Goal: Task Accomplishment & Management: Complete application form

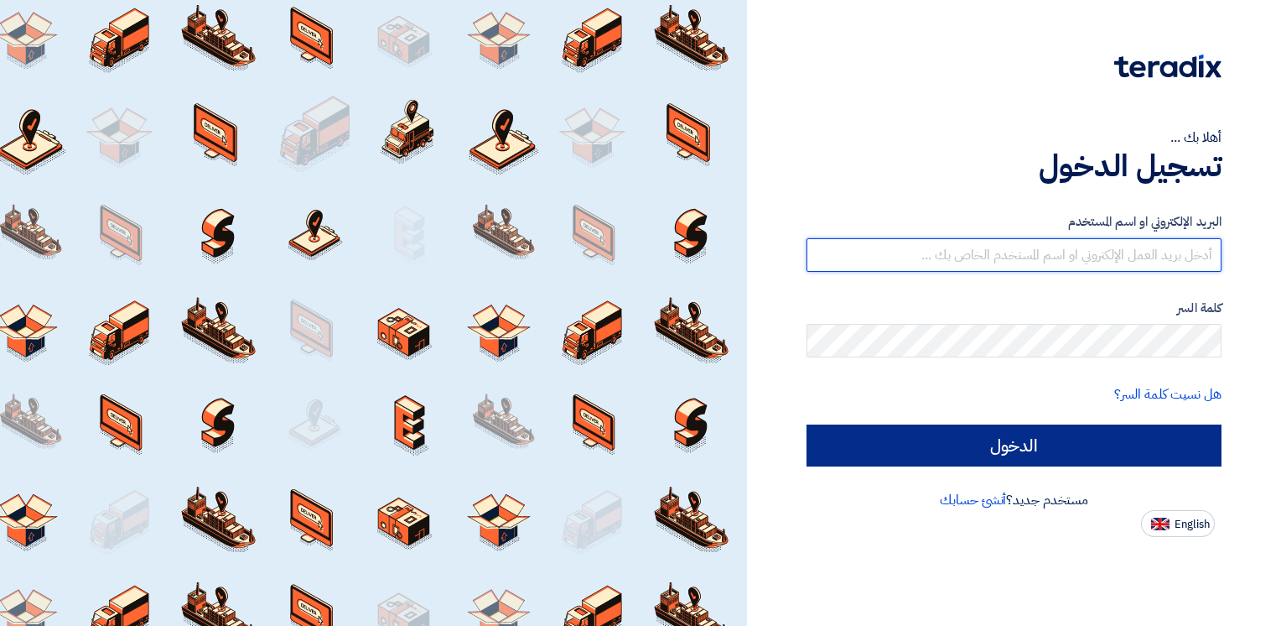
type input "[EMAIL_ADDRESS][DOMAIN_NAME]"
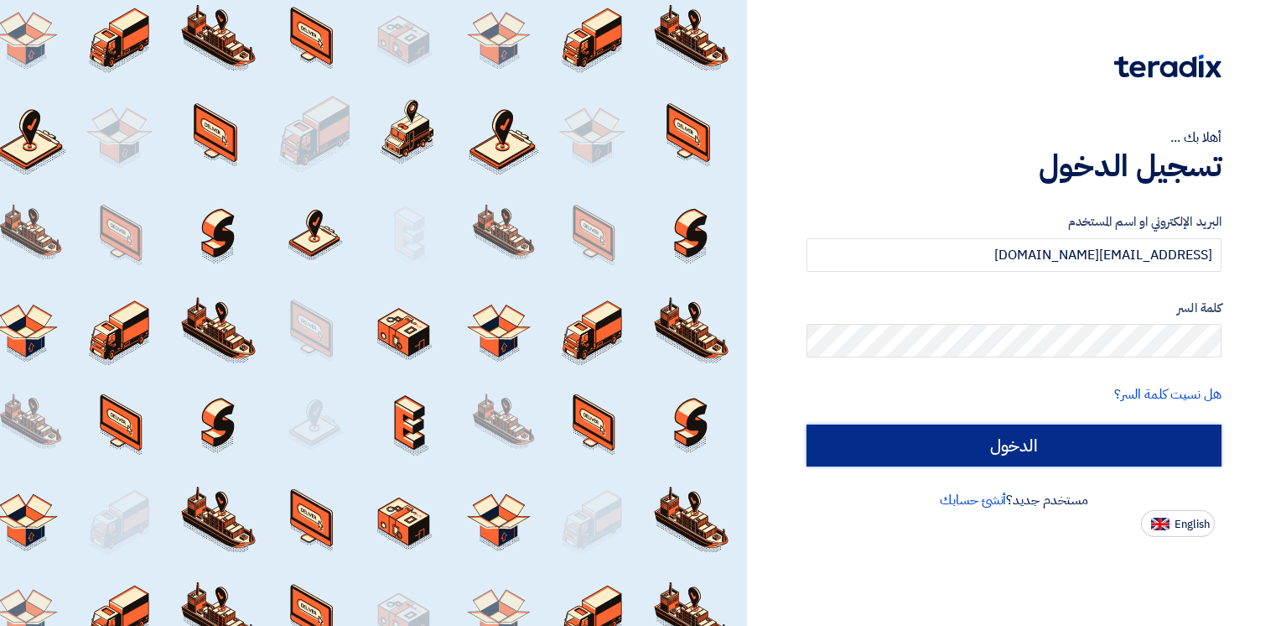
click at [1075, 441] on input "الدخول" at bounding box center [1014, 445] width 415 height 42
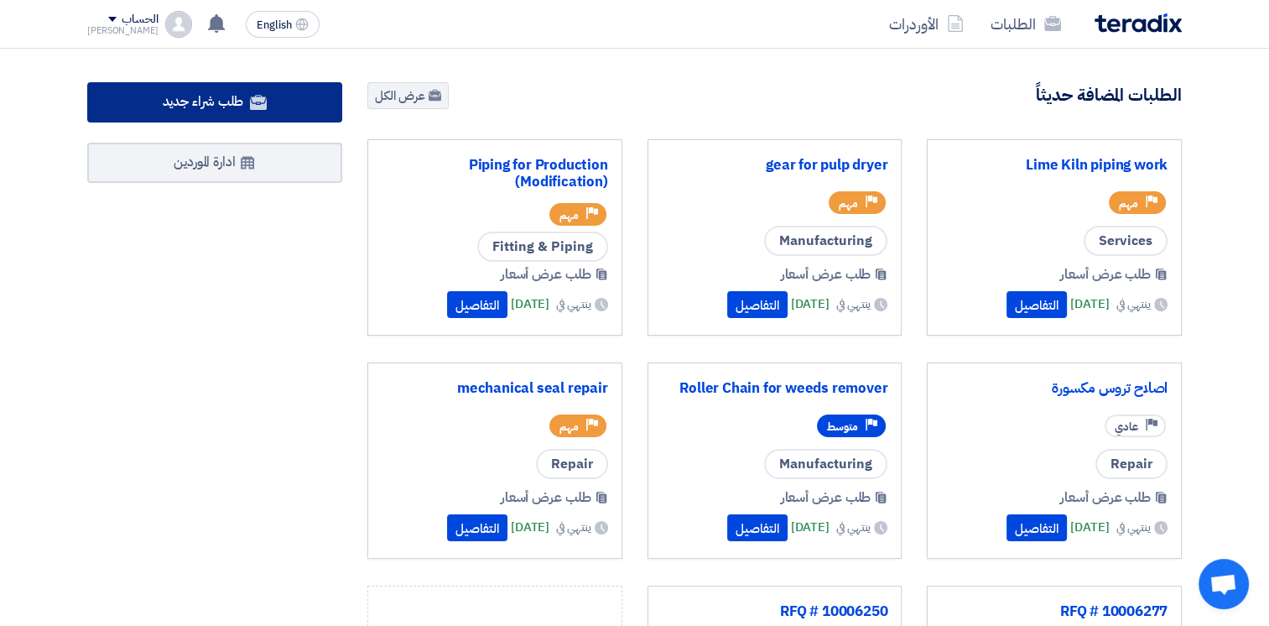
click at [215, 102] on span "طلب شراء جديد" at bounding box center [203, 101] width 81 height 20
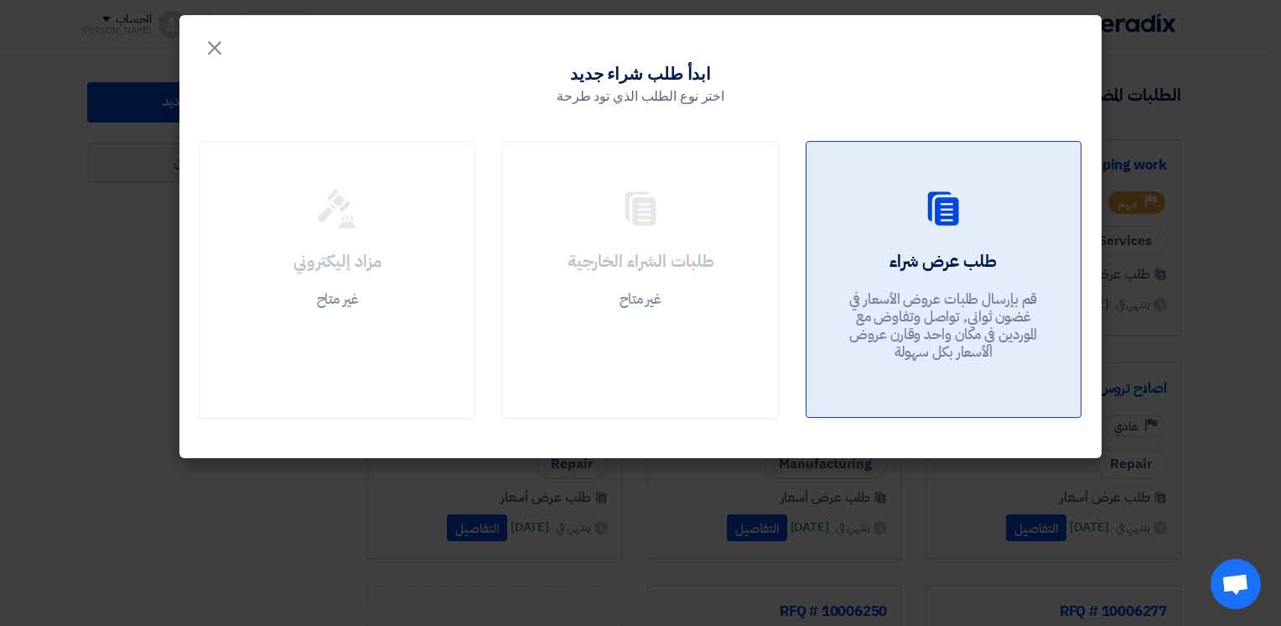
click at [851, 213] on div at bounding box center [944, 212] width 234 height 47
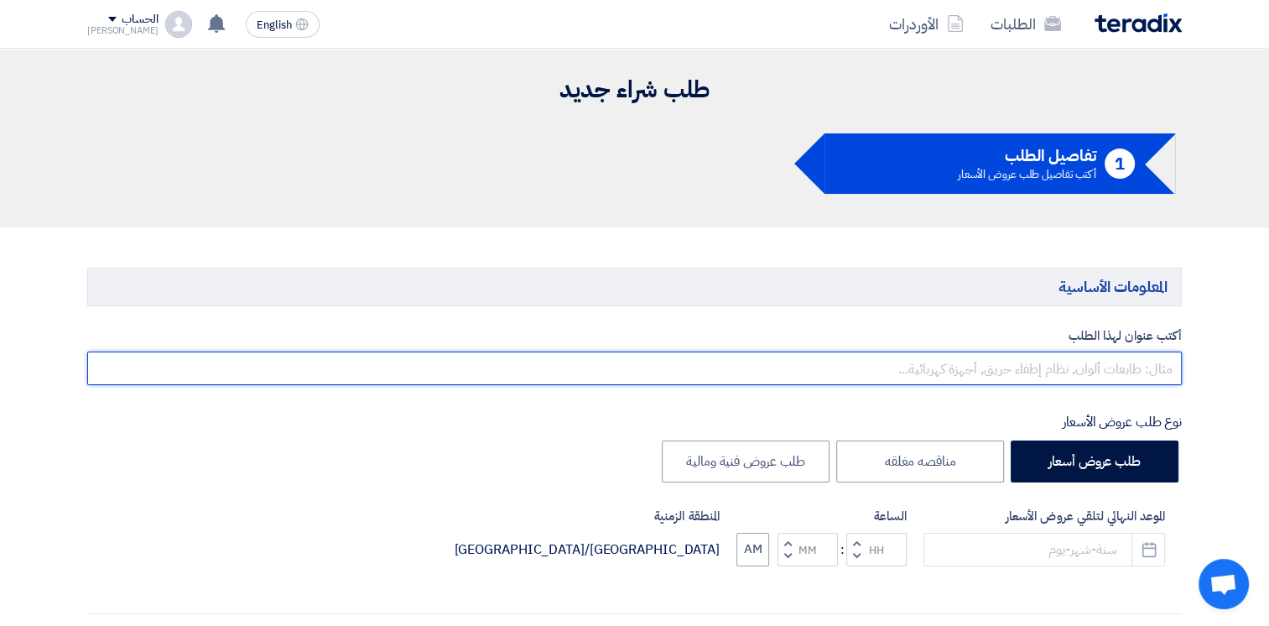
click at [1086, 371] on input "text" at bounding box center [634, 368] width 1094 height 34
paste input "louvre block for cooling tower"
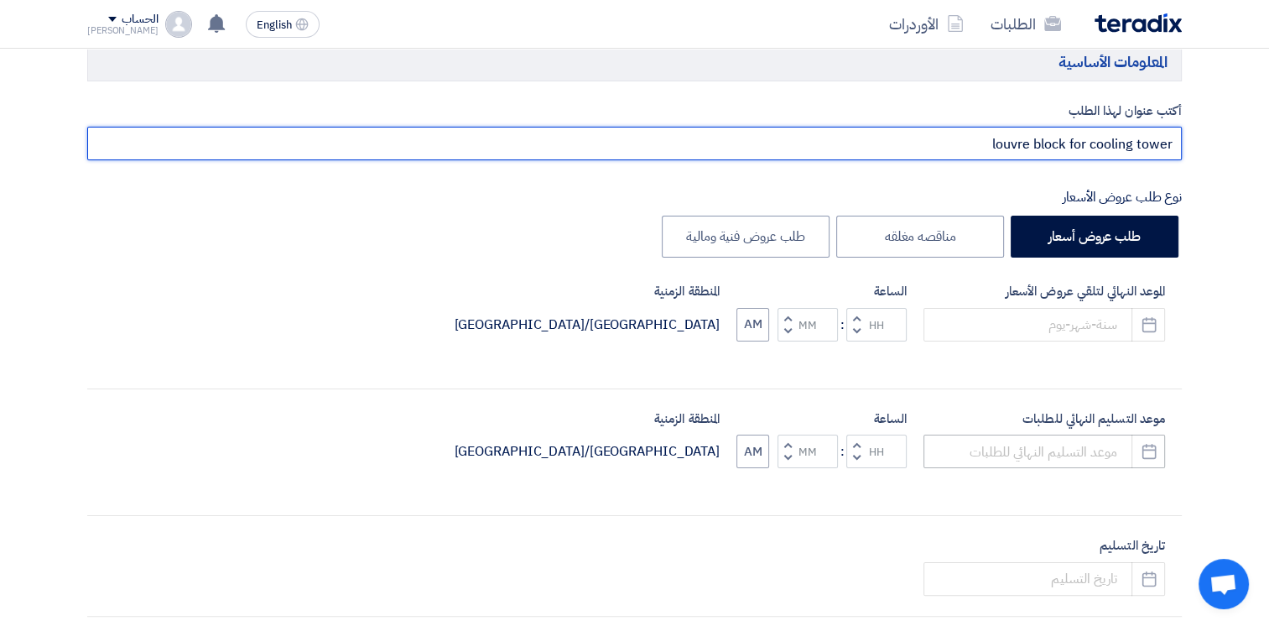
scroll to position [252, 0]
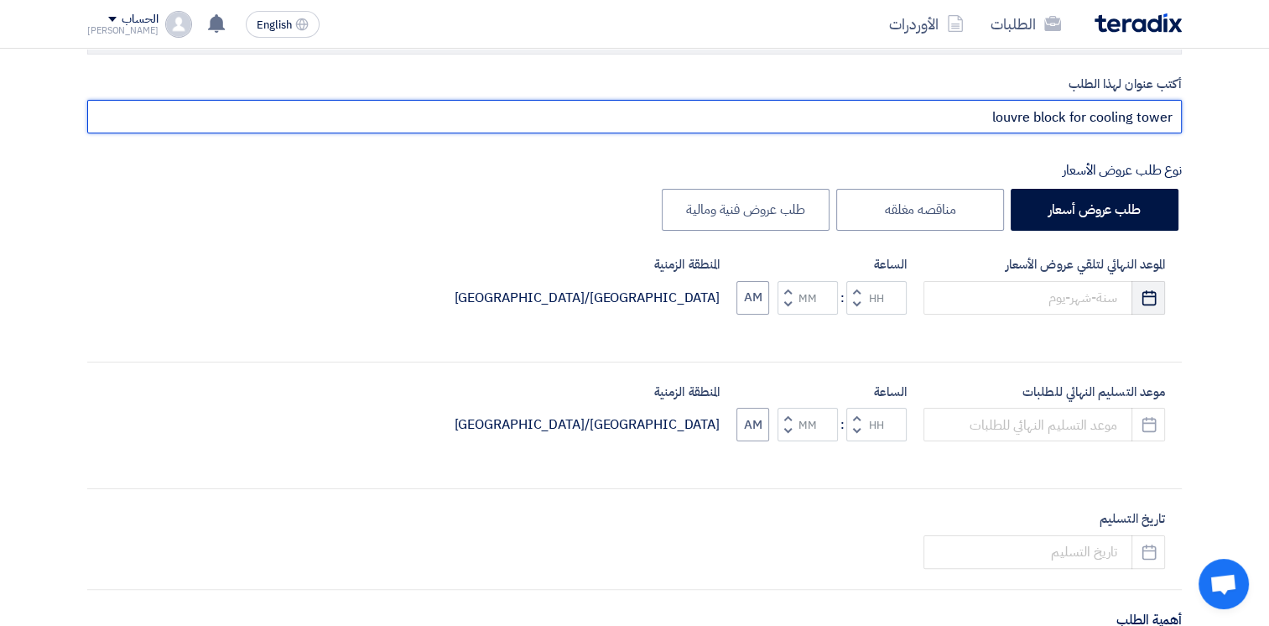
type input "louvre block for cooling tower"
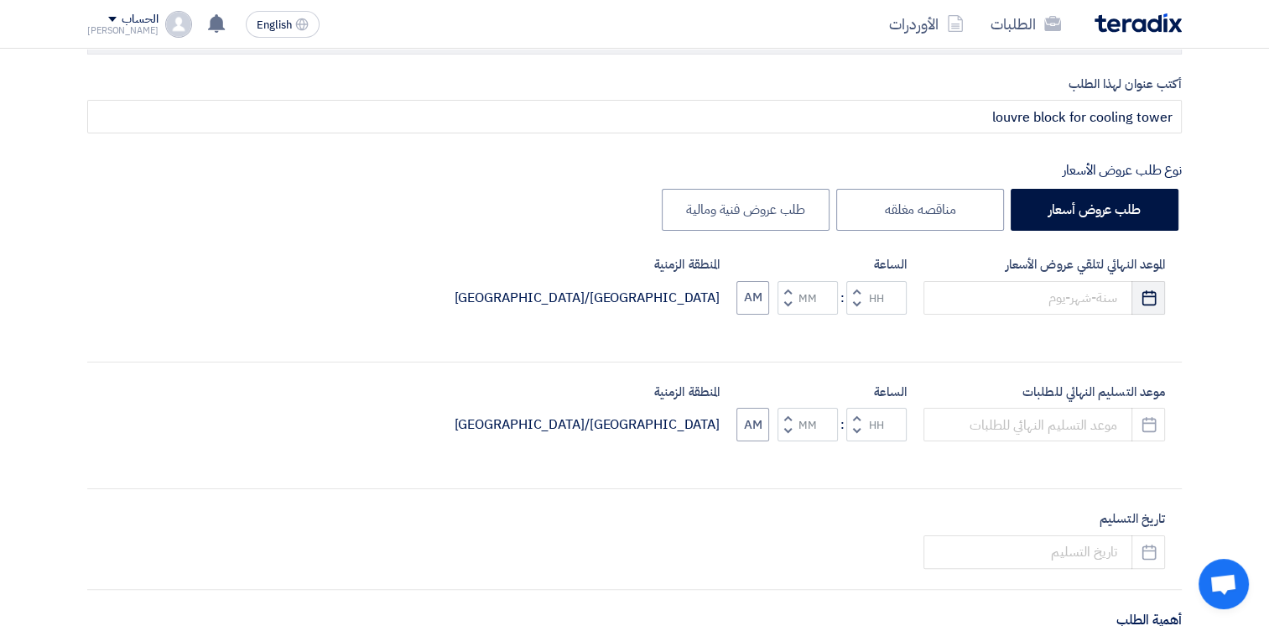
click at [1155, 297] on icon "Pick a date" at bounding box center [1148, 297] width 17 height 17
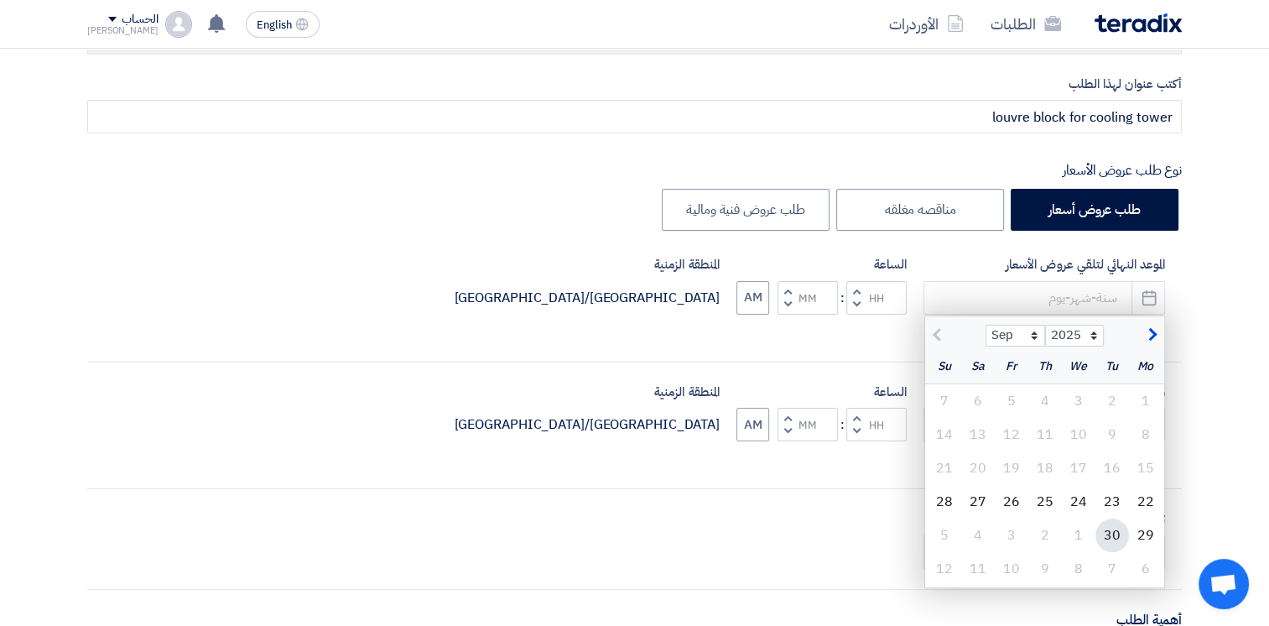
click at [1109, 537] on div "30" at bounding box center [1112, 535] width 34 height 34
type input "[DATE]"
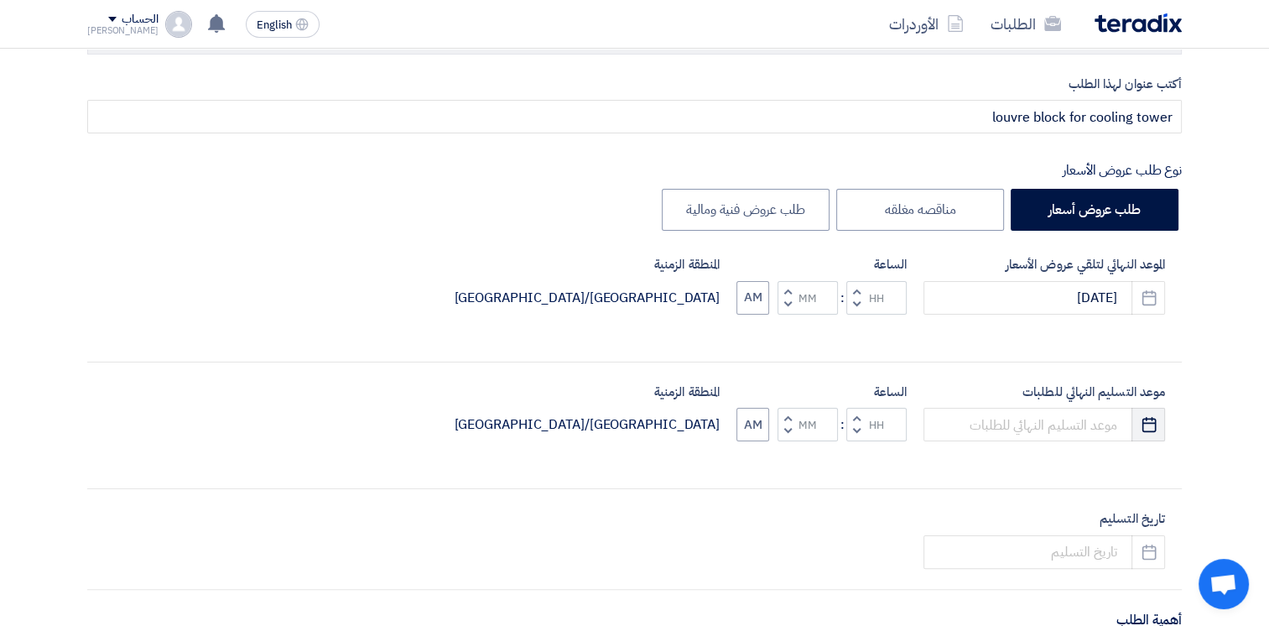
click at [1144, 425] on icon "Pick a date" at bounding box center [1148, 424] width 17 height 17
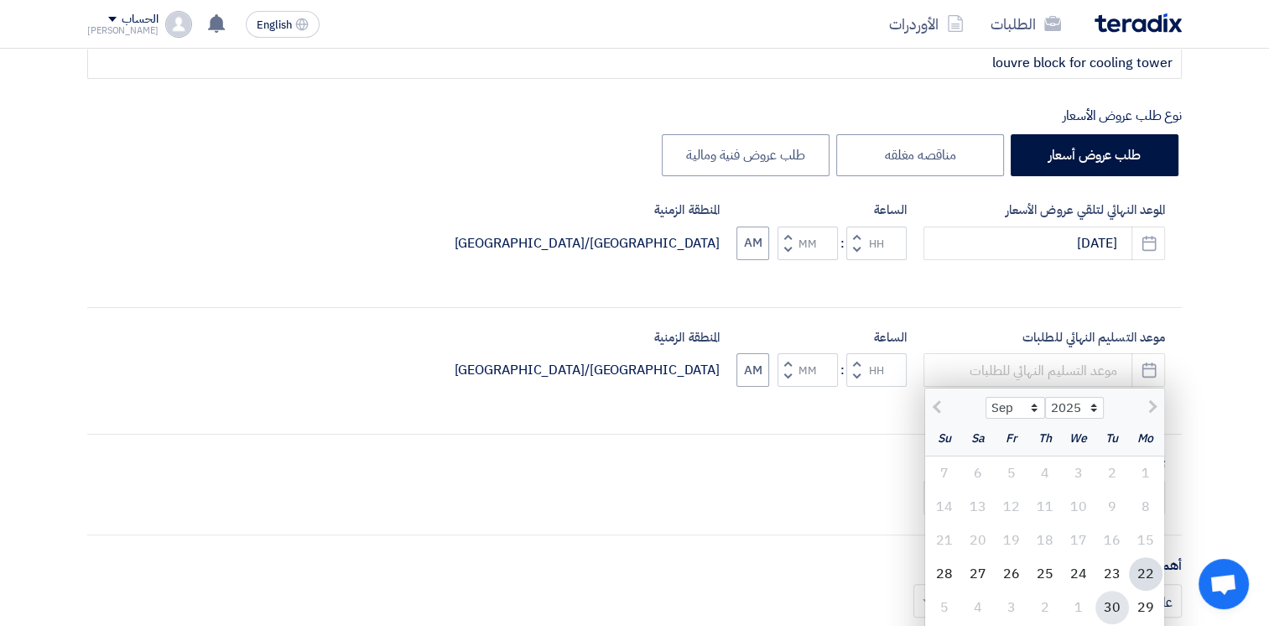
scroll to position [335, 0]
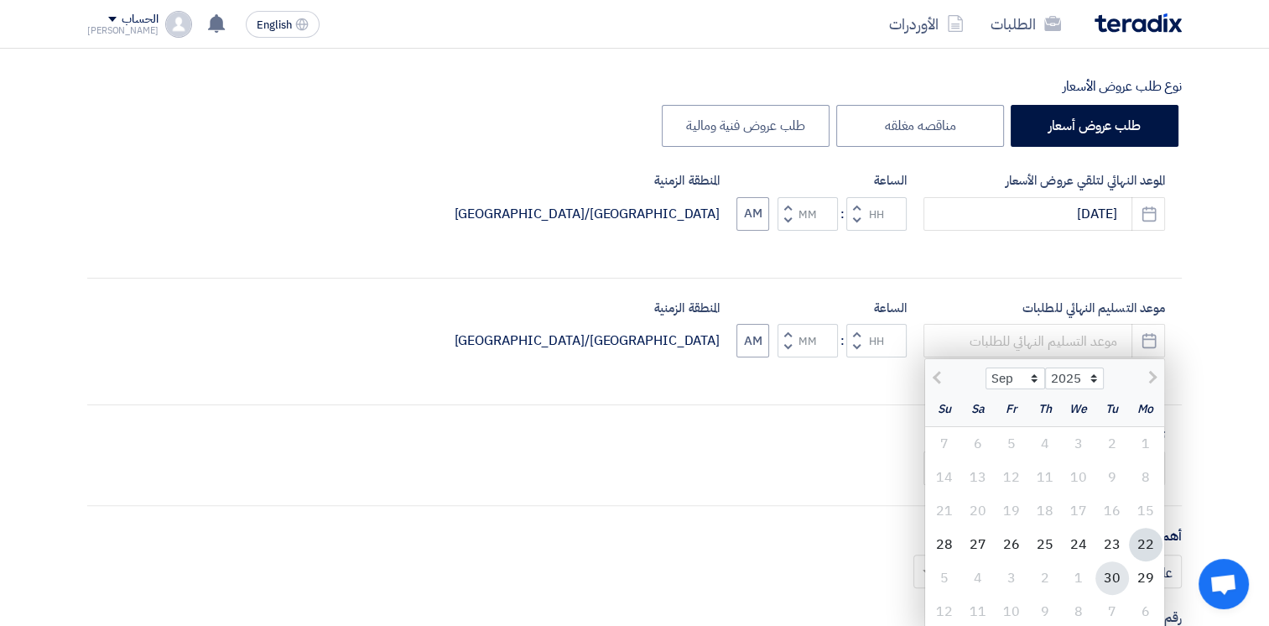
click at [1115, 574] on div "30" at bounding box center [1112, 578] width 34 height 34
type input "[DATE]"
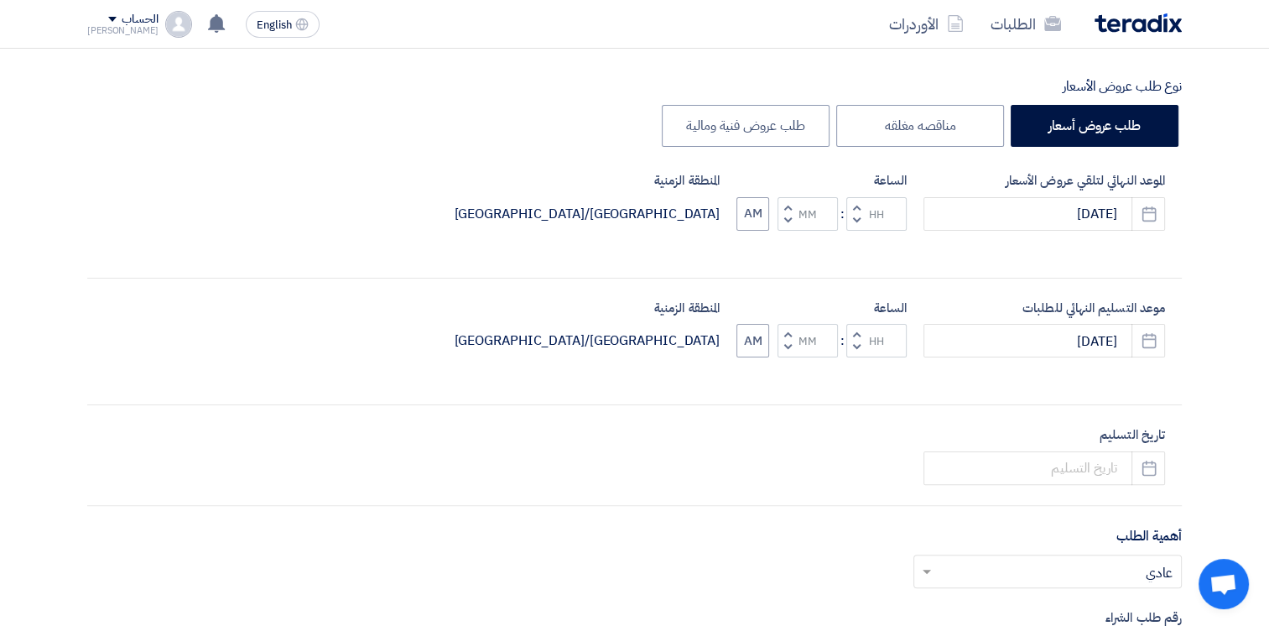
click at [852, 219] on button "Decrement hours" at bounding box center [856, 220] width 20 height 21
click at [852, 218] on button "Increment hours" at bounding box center [856, 207] width 20 height 21
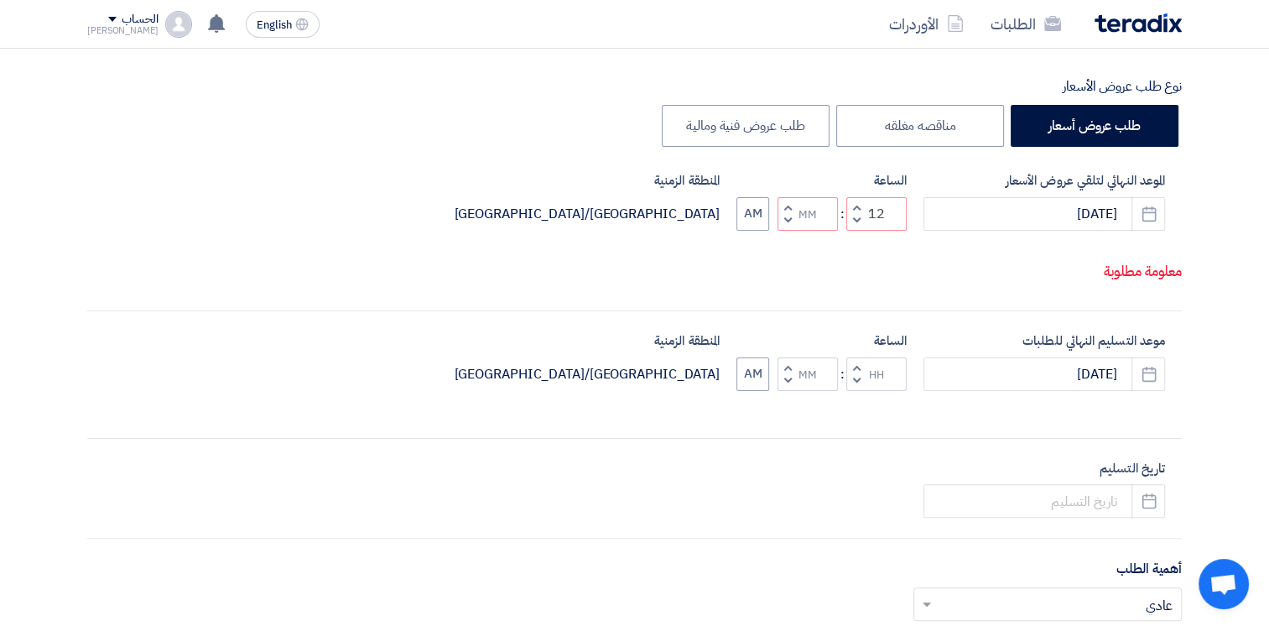
click at [858, 226] on span "button" at bounding box center [857, 220] width 6 height 13
type input "10"
click at [857, 387] on span "button" at bounding box center [857, 380] width 6 height 13
click at [857, 378] on button "Increment hours" at bounding box center [856, 367] width 20 height 21
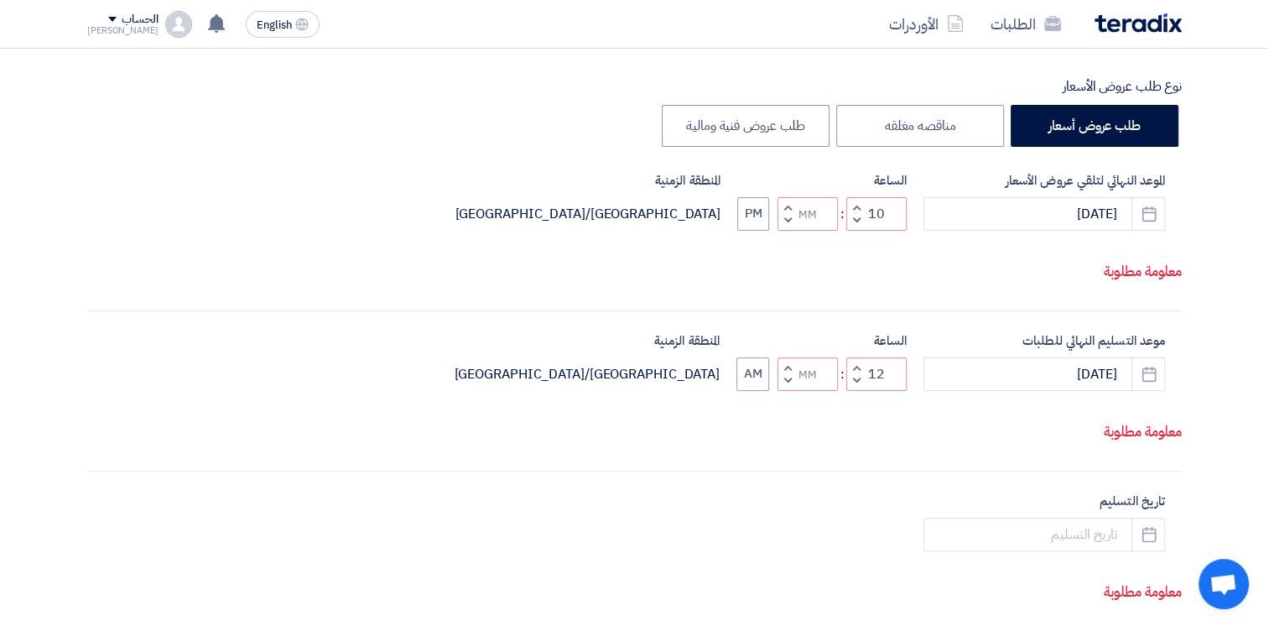
click at [857, 391] on button "Decrement hours" at bounding box center [856, 380] width 20 height 21
click at [801, 391] on input "Minutes" at bounding box center [807, 374] width 60 height 34
click at [789, 387] on span "button" at bounding box center [788, 380] width 6 height 13
type input "09"
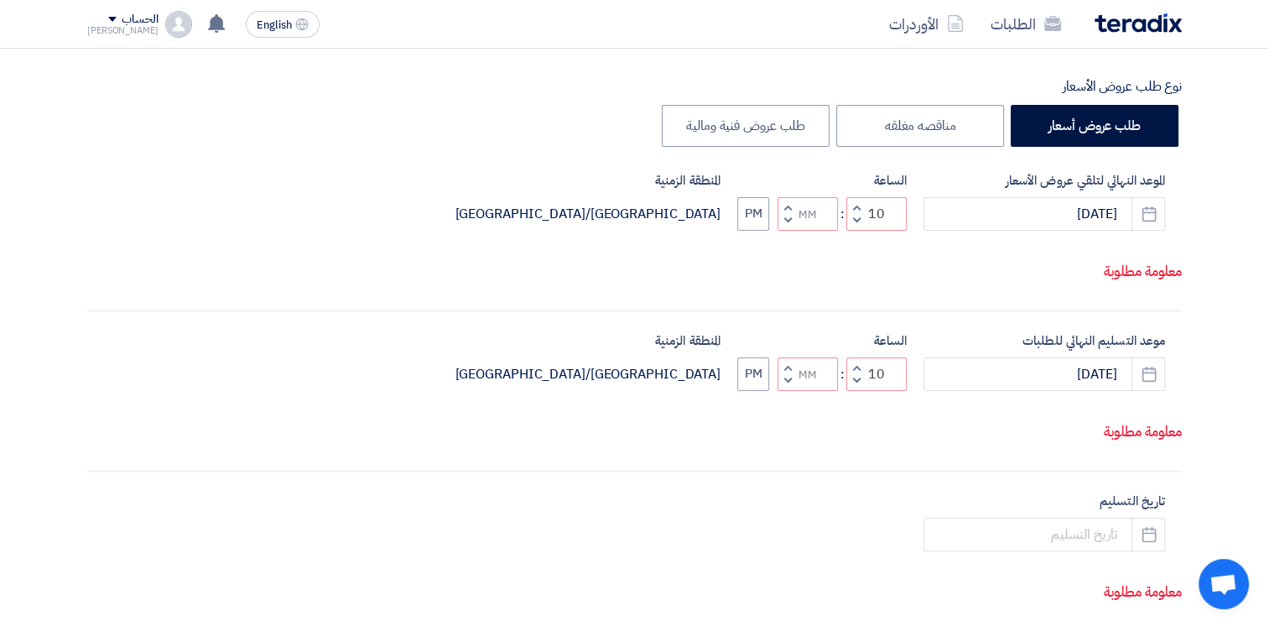
type input "59"
click at [785, 373] on span "button" at bounding box center [788, 367] width 6 height 13
type input "10"
type input "00"
click at [791, 226] on span "button" at bounding box center [788, 220] width 6 height 13
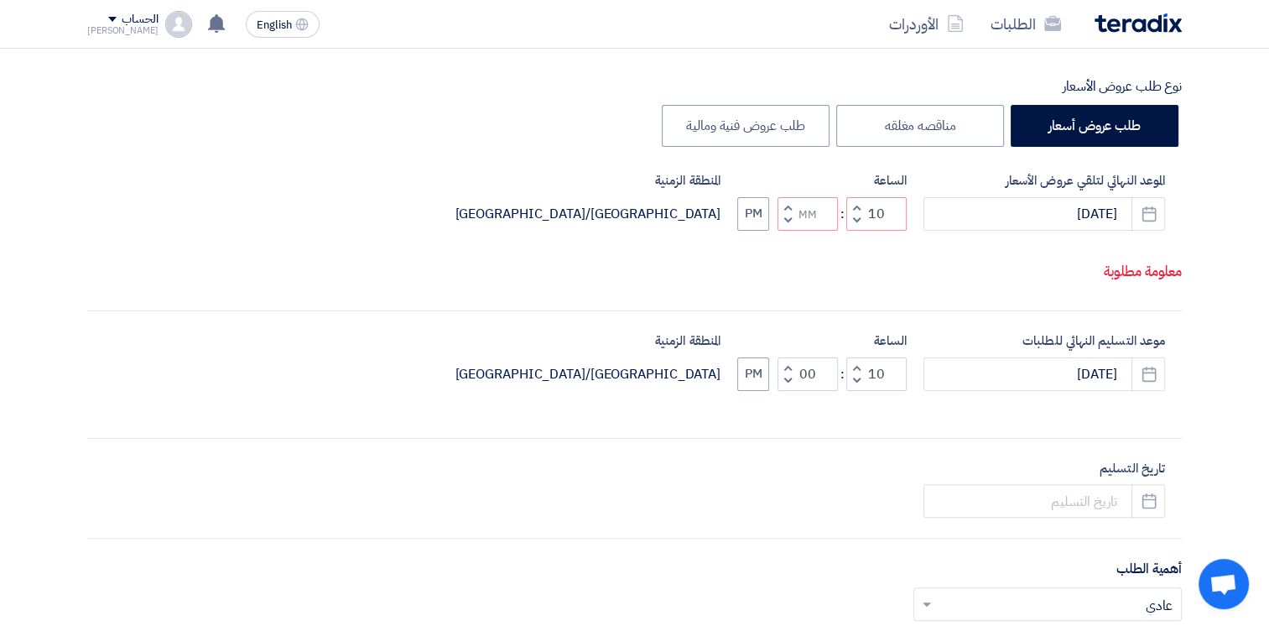
type input "09"
type input "59"
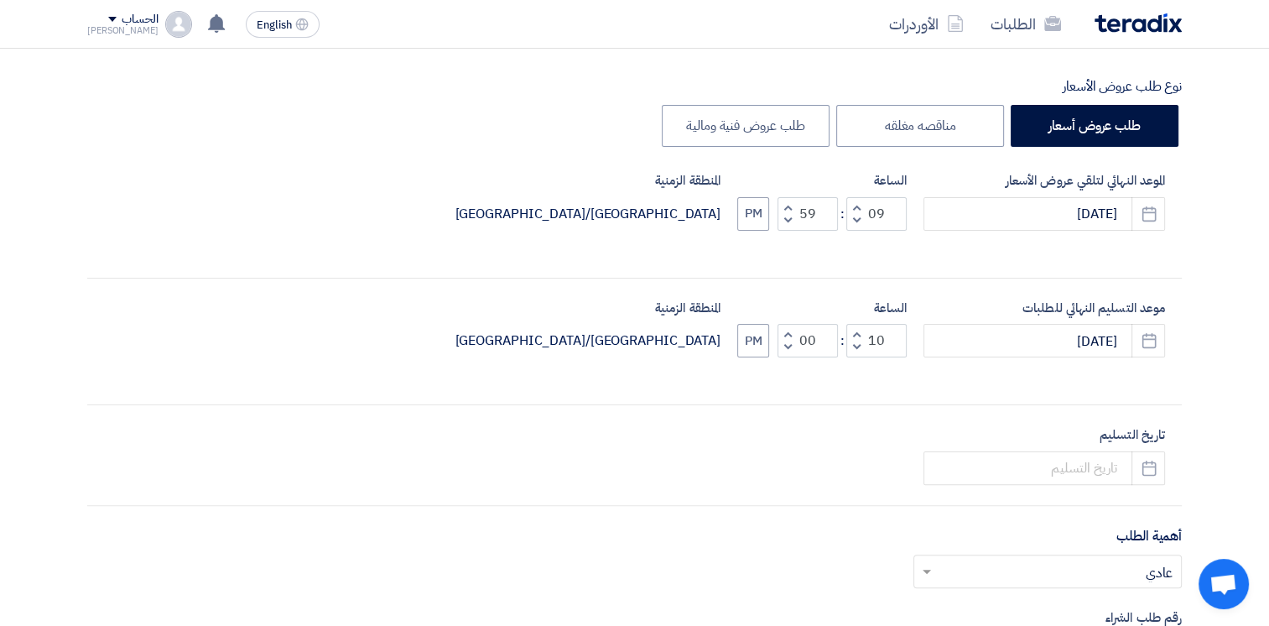
click at [786, 201] on span "button" at bounding box center [788, 206] width 6 height 13
type input "10"
type input "00"
click at [748, 209] on button "PM" at bounding box center [753, 214] width 32 height 34
click at [746, 333] on button "PM" at bounding box center [753, 341] width 32 height 34
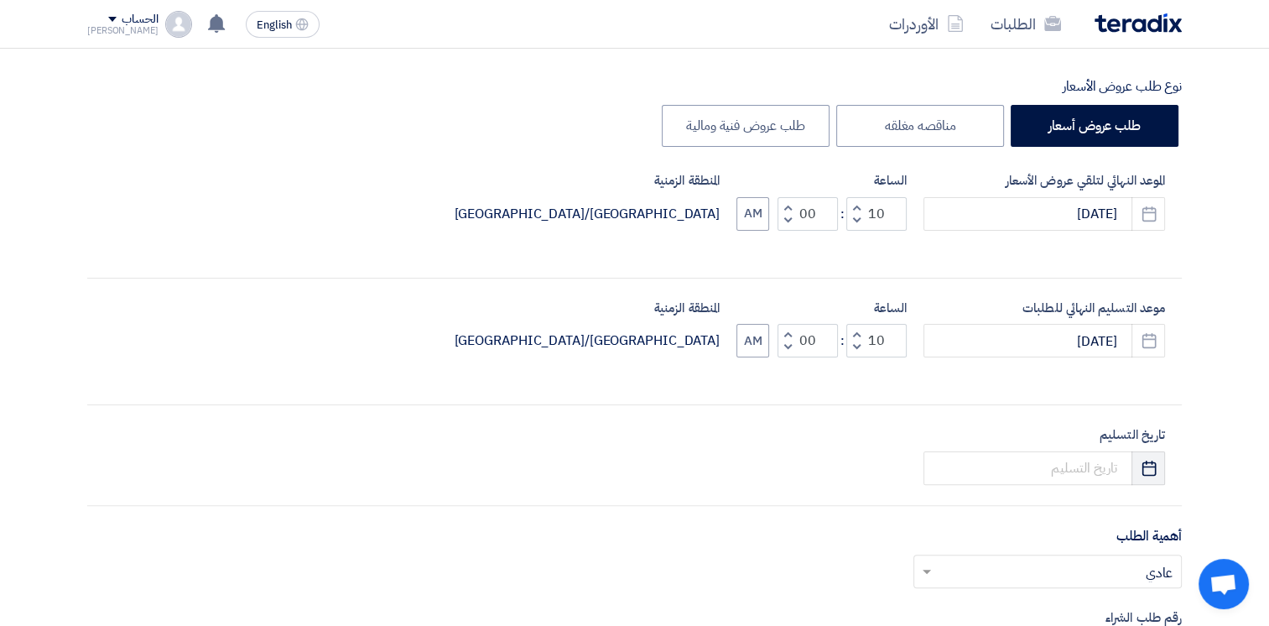
click at [1138, 467] on button "Pick a date" at bounding box center [1148, 468] width 34 height 34
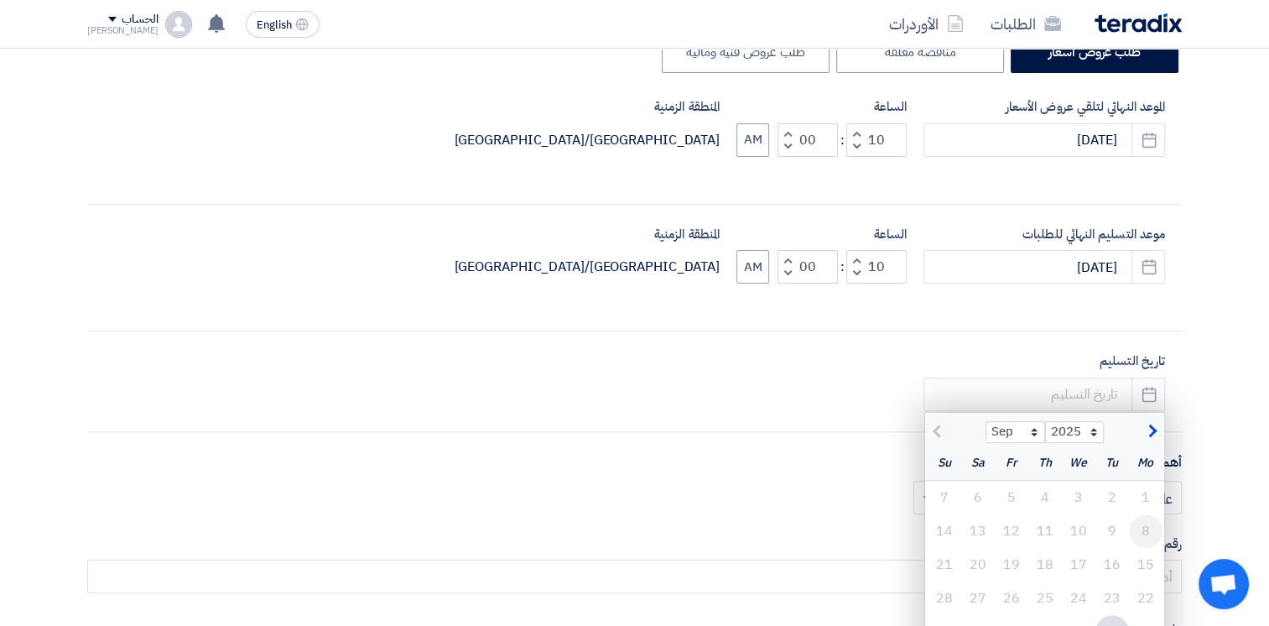
scroll to position [671, 0]
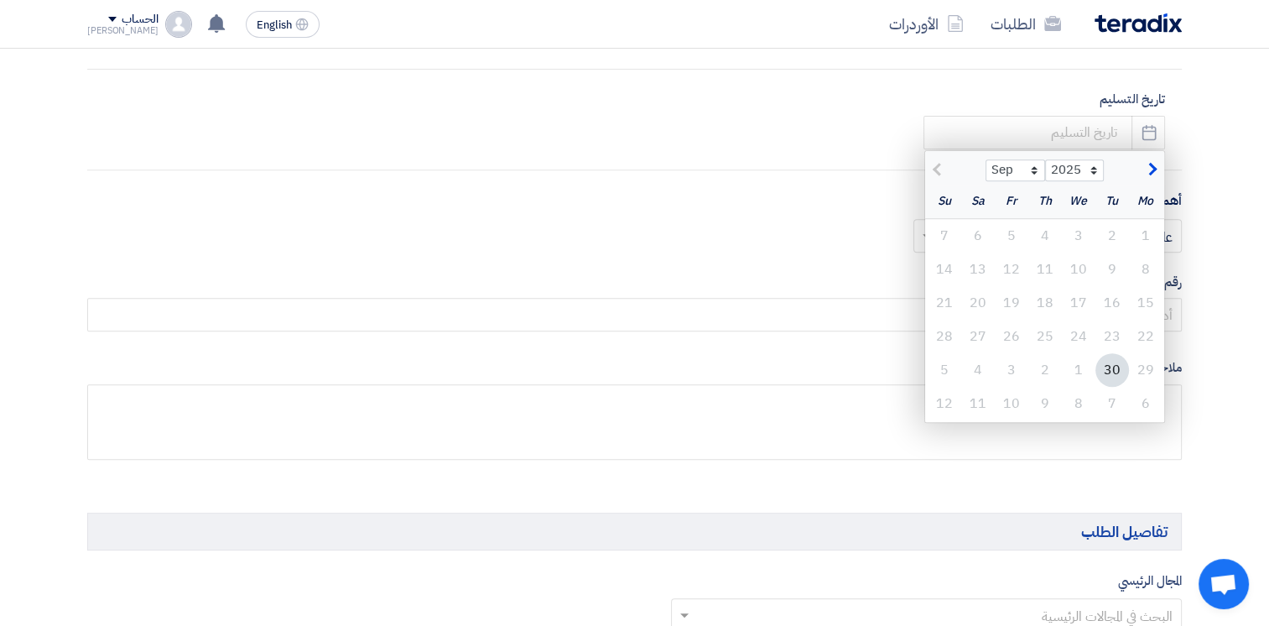
click at [1154, 169] on span "button" at bounding box center [1149, 169] width 9 height 18
select select "10"
click at [1042, 367] on div "30" at bounding box center [1045, 370] width 34 height 34
type input "[DATE]"
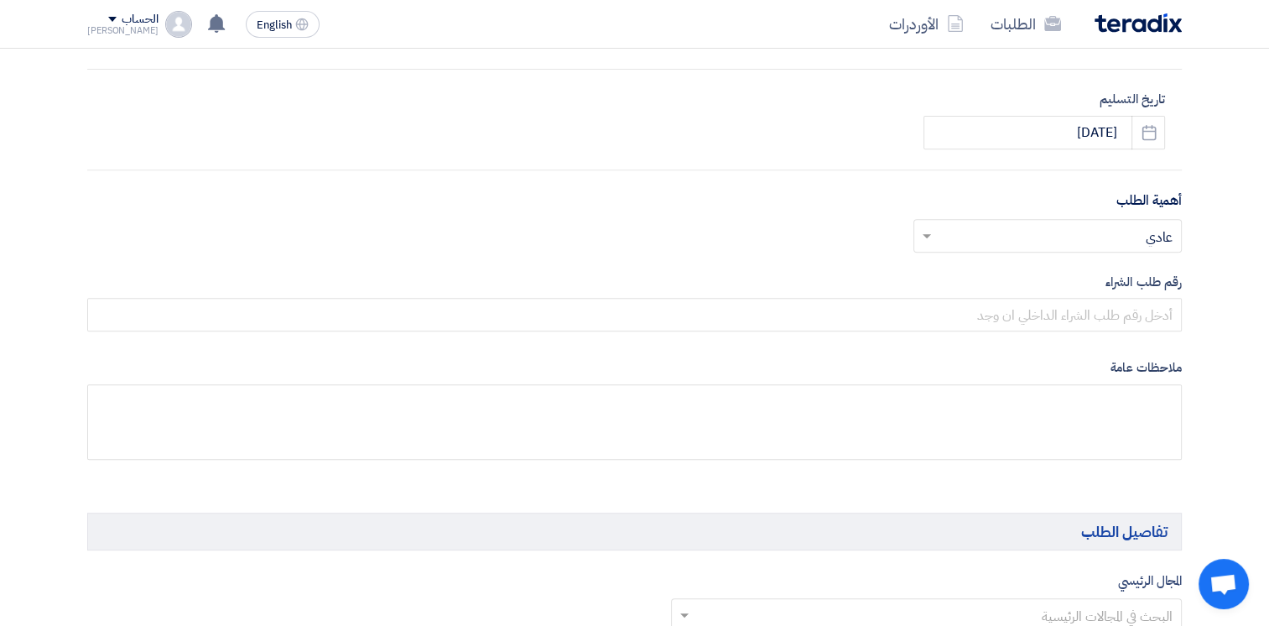
click at [1117, 229] on input "text" at bounding box center [1056, 237] width 235 height 28
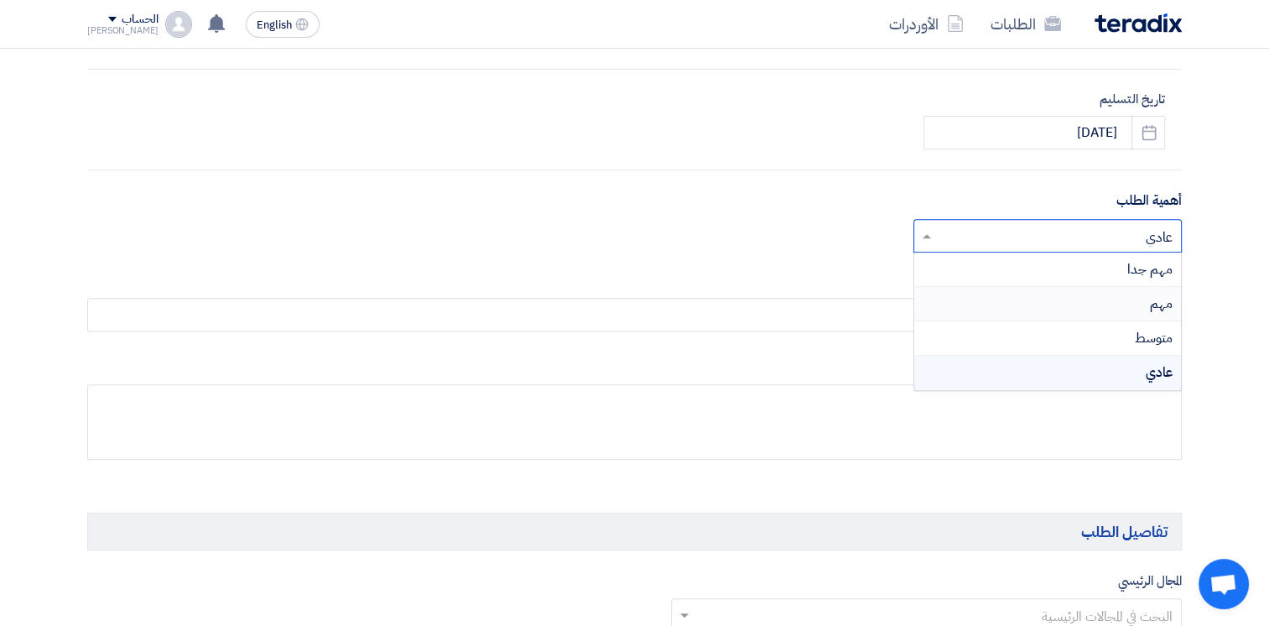
click at [1135, 307] on div "مهم" at bounding box center [1047, 304] width 267 height 34
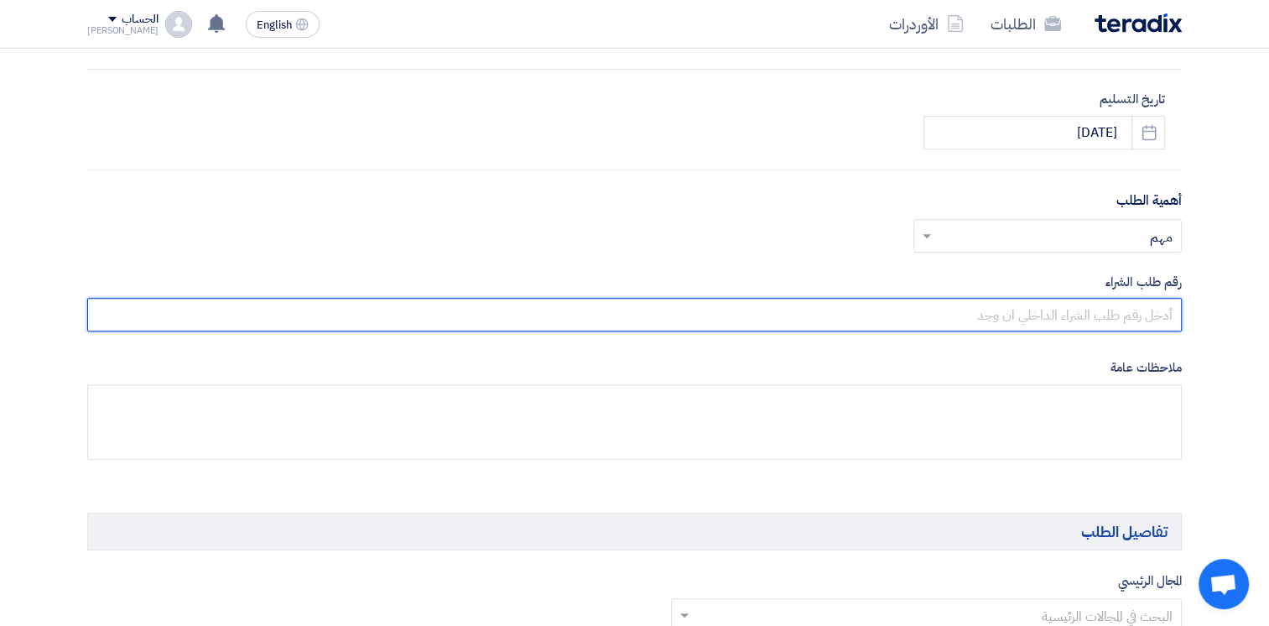
click at [1109, 315] on input "text" at bounding box center [634, 315] width 1094 height 34
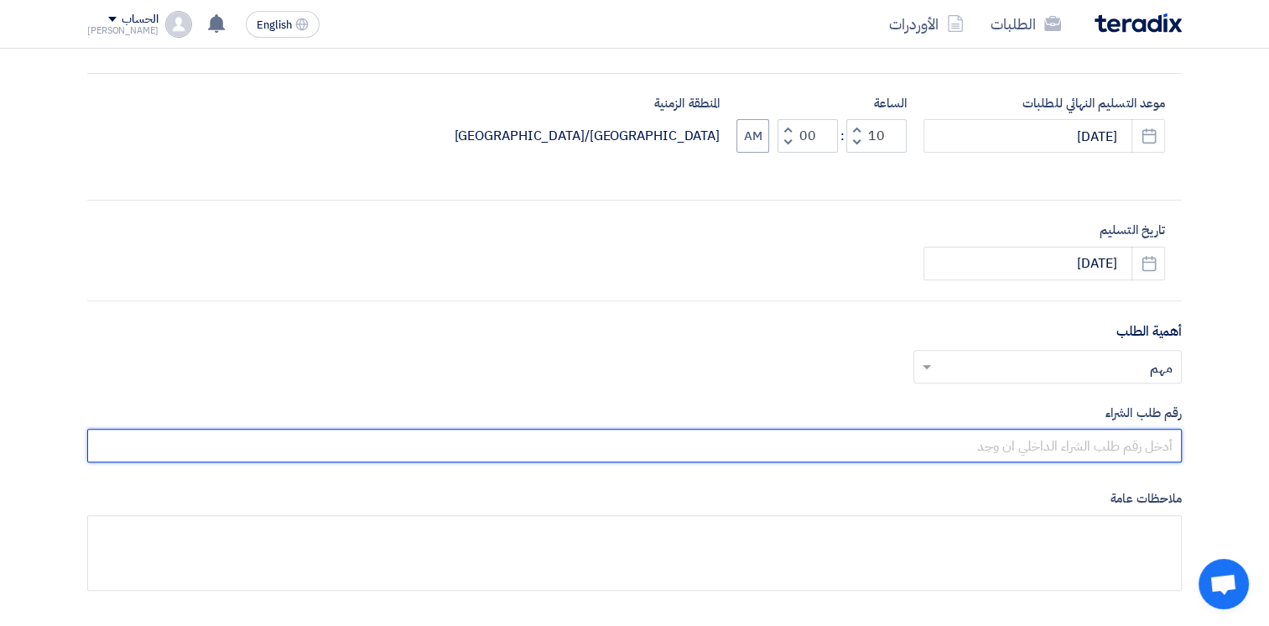
scroll to position [587, 0]
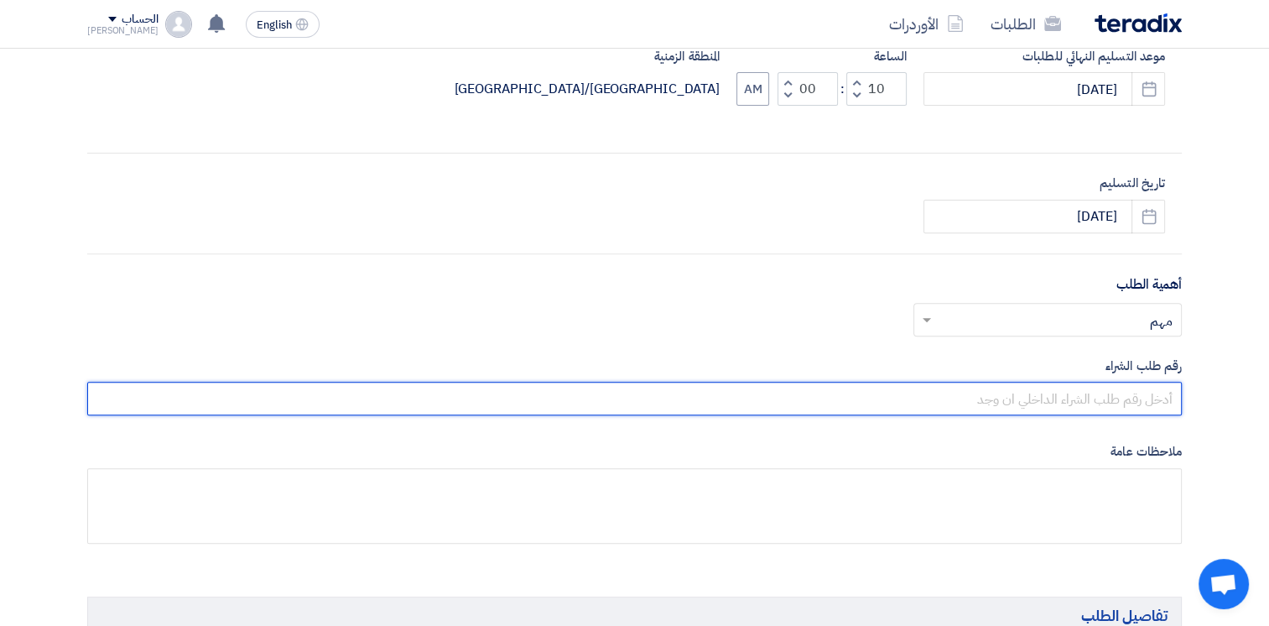
click at [1141, 397] on input "text" at bounding box center [634, 399] width 1094 height 34
paste input "10007885"
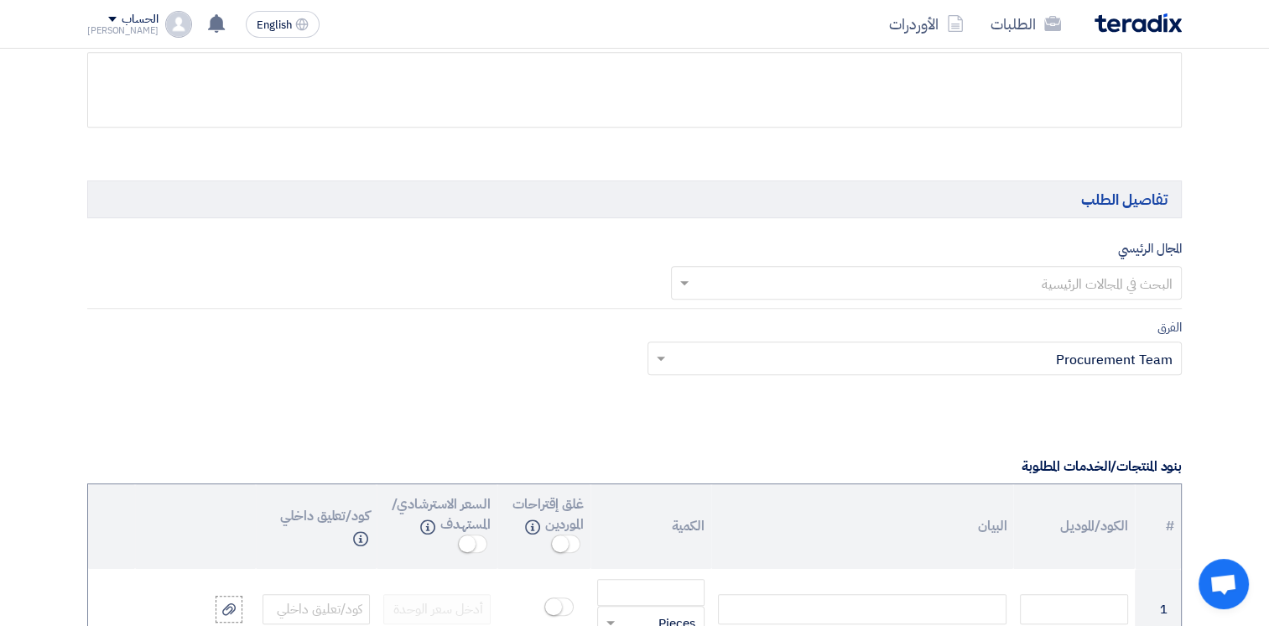
scroll to position [1006, 0]
type input "10007885"
click at [1106, 282] on input "text" at bounding box center [936, 282] width 478 height 28
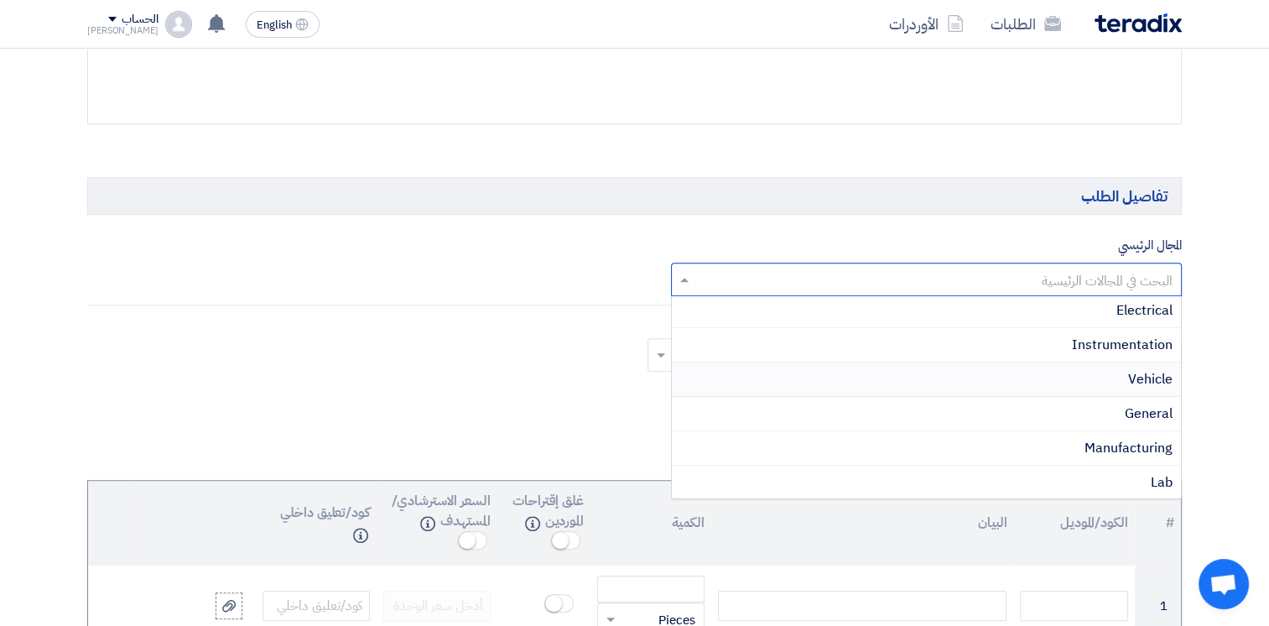
scroll to position [671, 0]
click at [1129, 365] on span "Manufacturing" at bounding box center [1128, 364] width 88 height 20
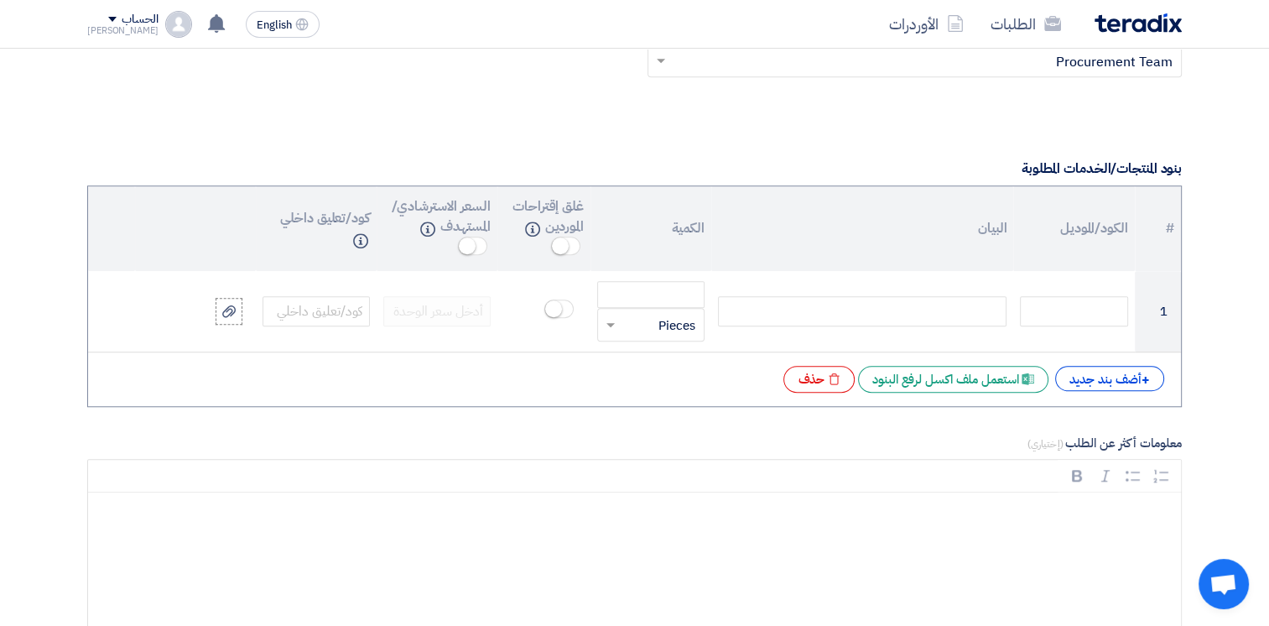
scroll to position [1342, 0]
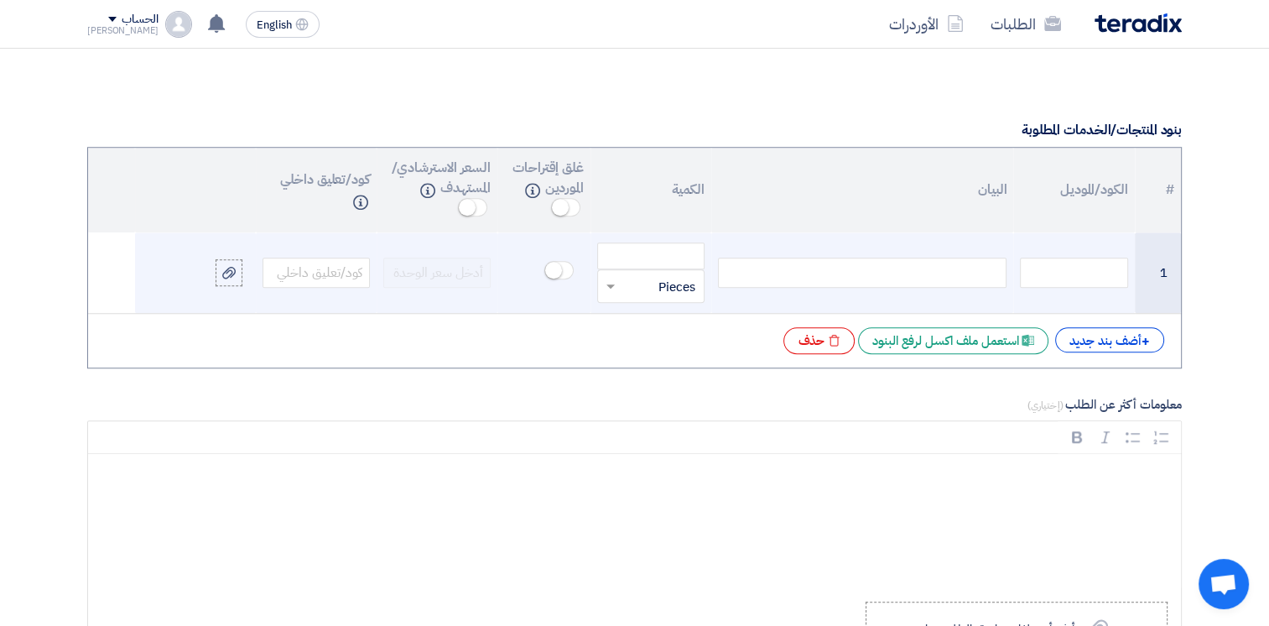
click at [907, 272] on div at bounding box center [862, 272] width 288 height 30
paste div
drag, startPoint x: 922, startPoint y: 272, endPoint x: 1021, endPoint y: 273, distance: 99.0
click at [1021, 273] on tr "1 10007885 قطعة × Pieces" at bounding box center [634, 272] width 1093 height 81
click at [961, 260] on div at bounding box center [862, 272] width 288 height 30
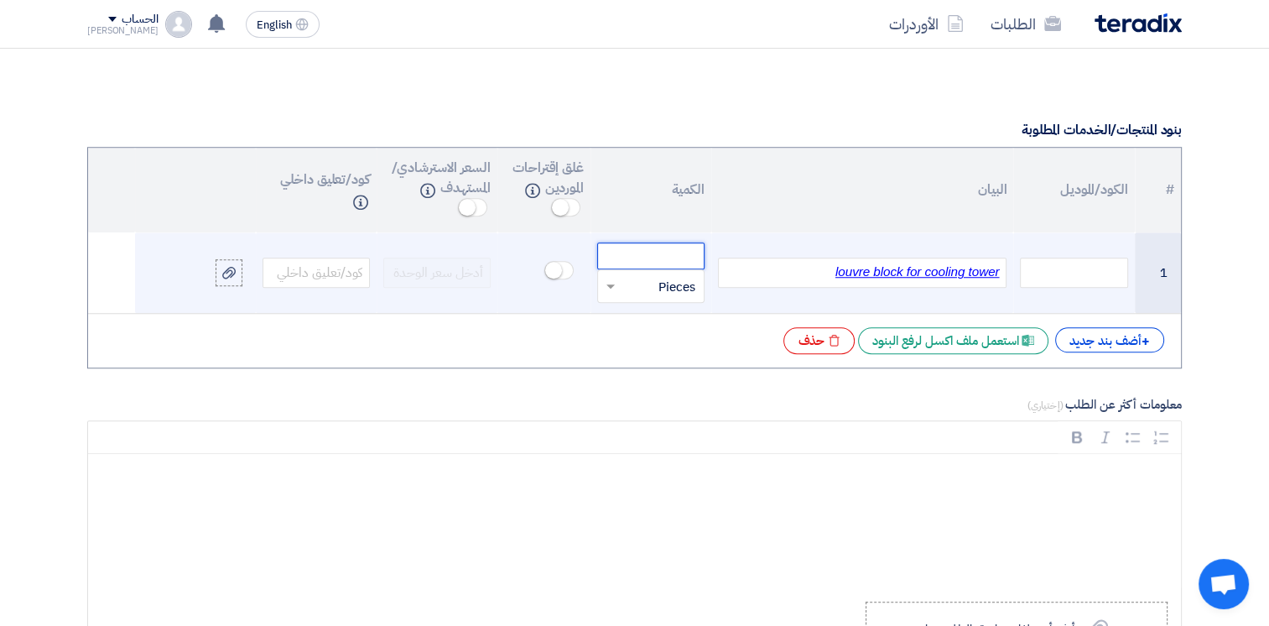
click at [641, 257] on input "number" at bounding box center [650, 255] width 107 height 27
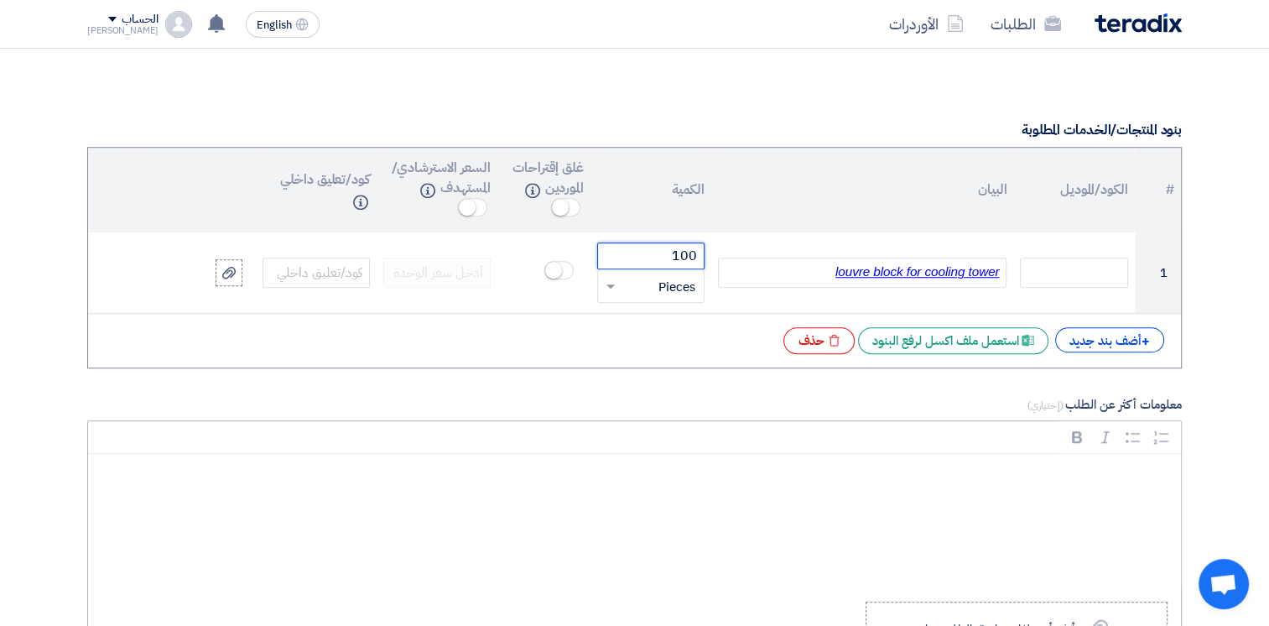
type input "100"
click at [877, 474] on p "Rich Text Editor, main" at bounding box center [640, 477] width 1064 height 22
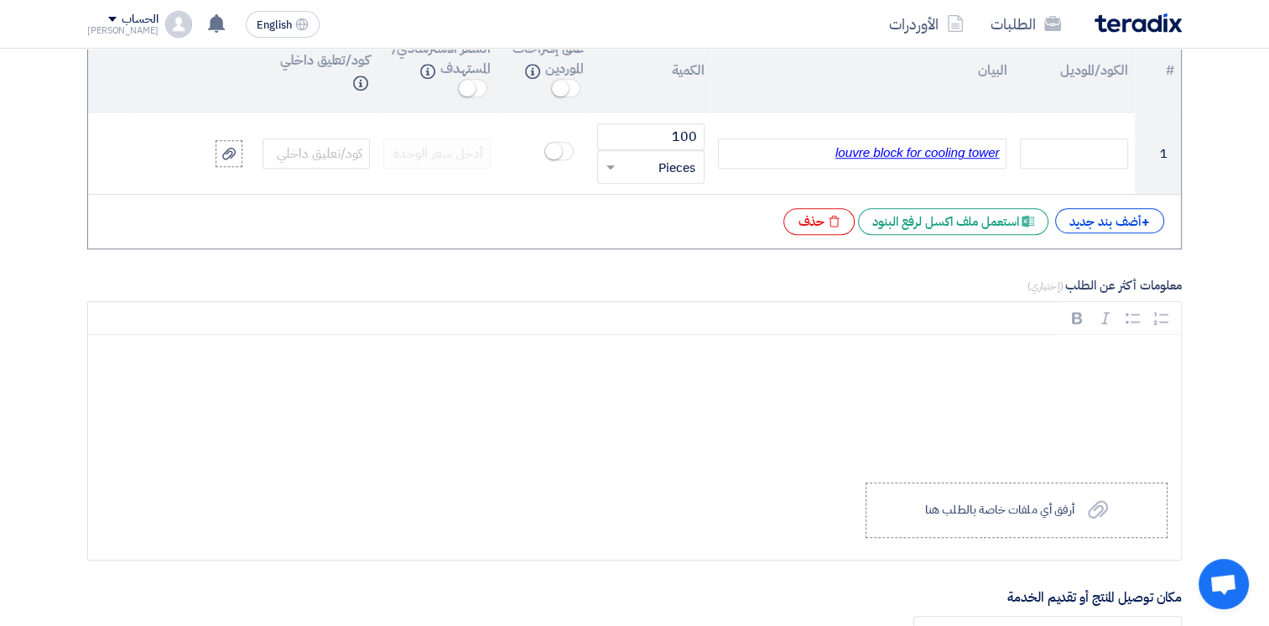
scroll to position [1593, 0]
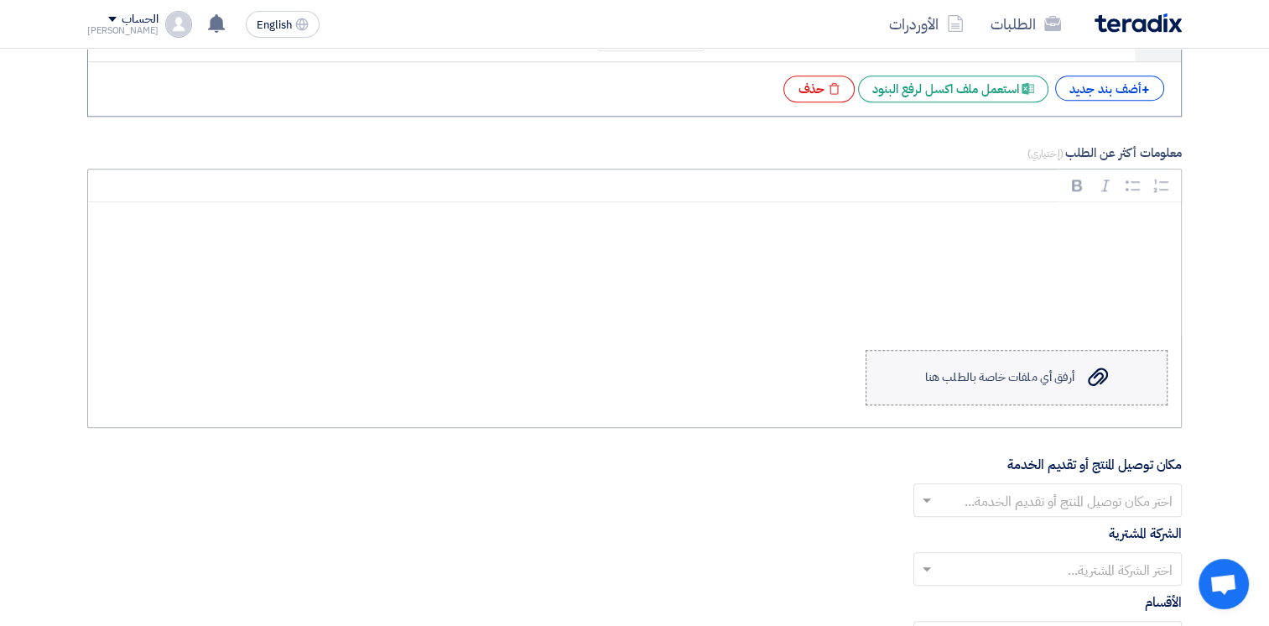
click at [1030, 371] on div "أرفق أي ملفات خاصة بالطلب هنا" at bounding box center [999, 377] width 149 height 13
click at [0, 0] on input "Upload a file أرفق أي ملفات خاصة بالطلب هنا" at bounding box center [0, 0] width 0 height 0
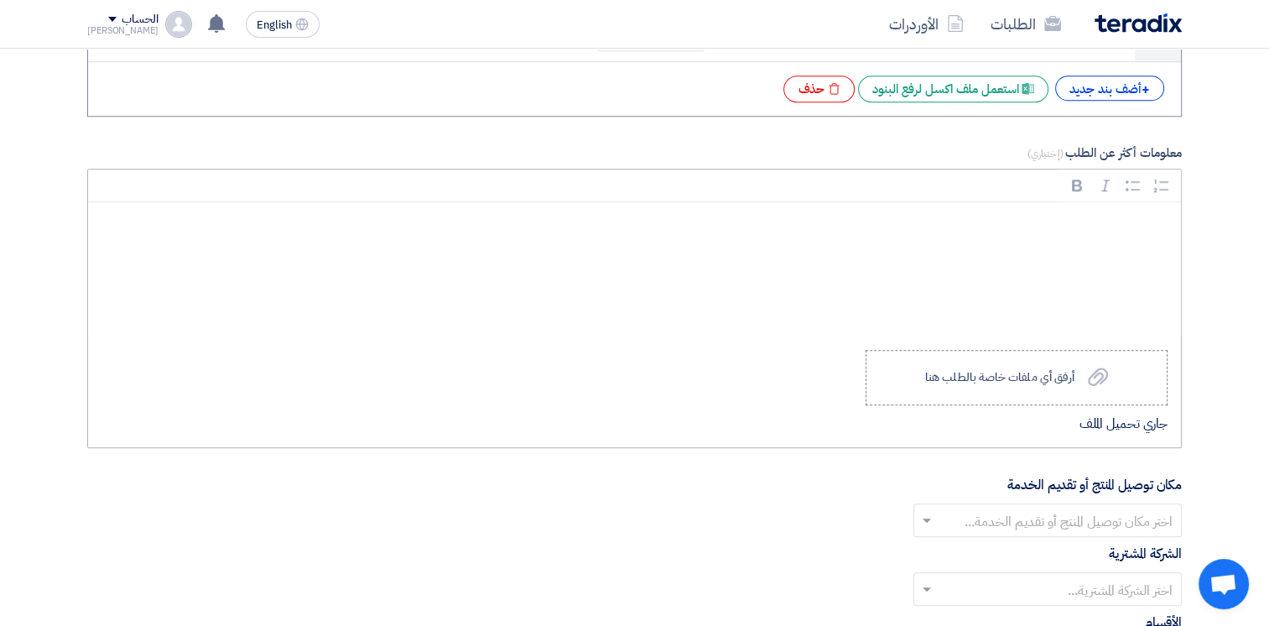
click at [1036, 235] on div "Rich Text Editor, main" at bounding box center [634, 269] width 1093 height 134
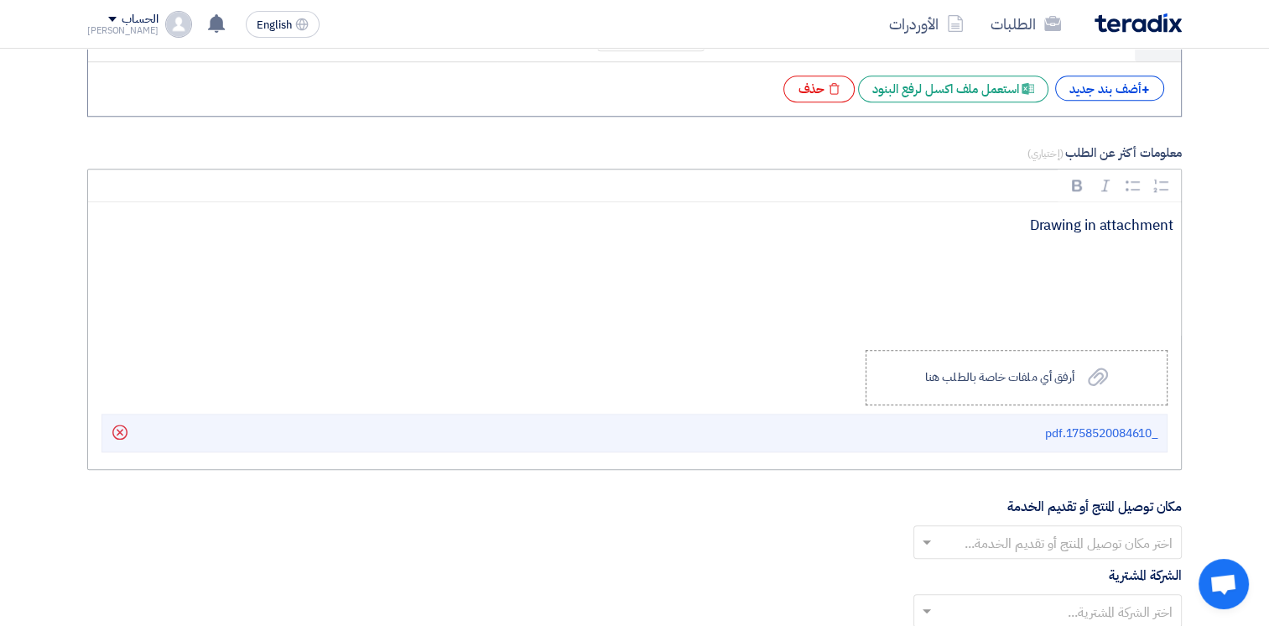
click at [1111, 253] on p "Rich Text Editor, main" at bounding box center [640, 256] width 1064 height 22
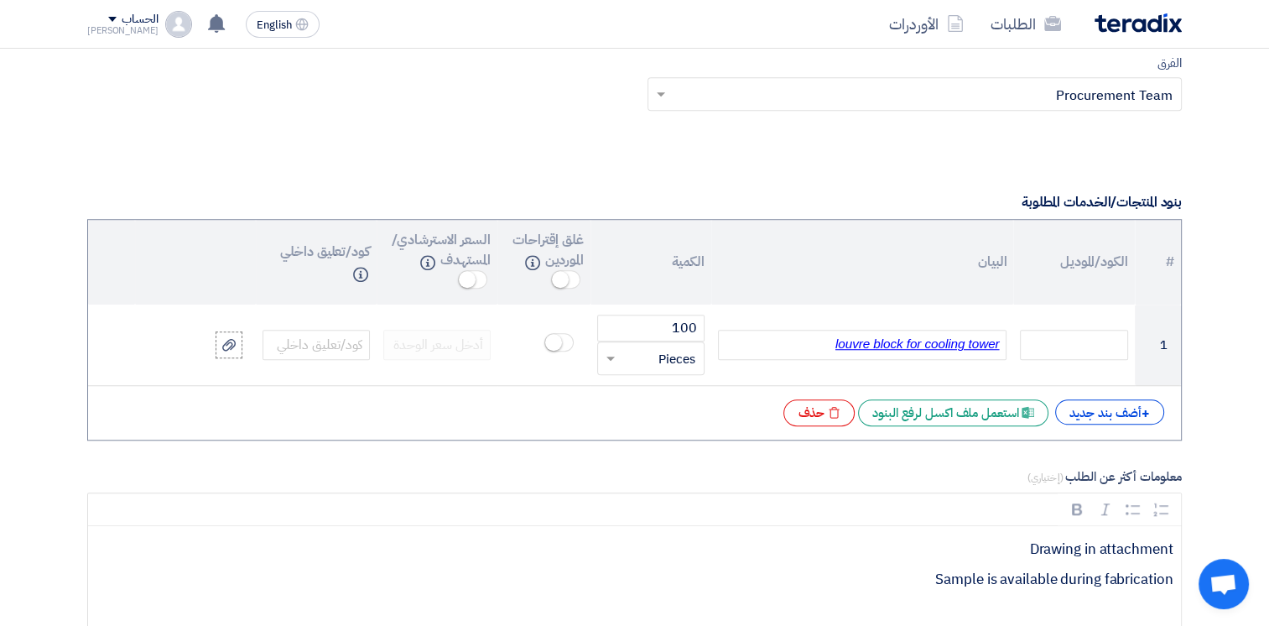
scroll to position [1258, 0]
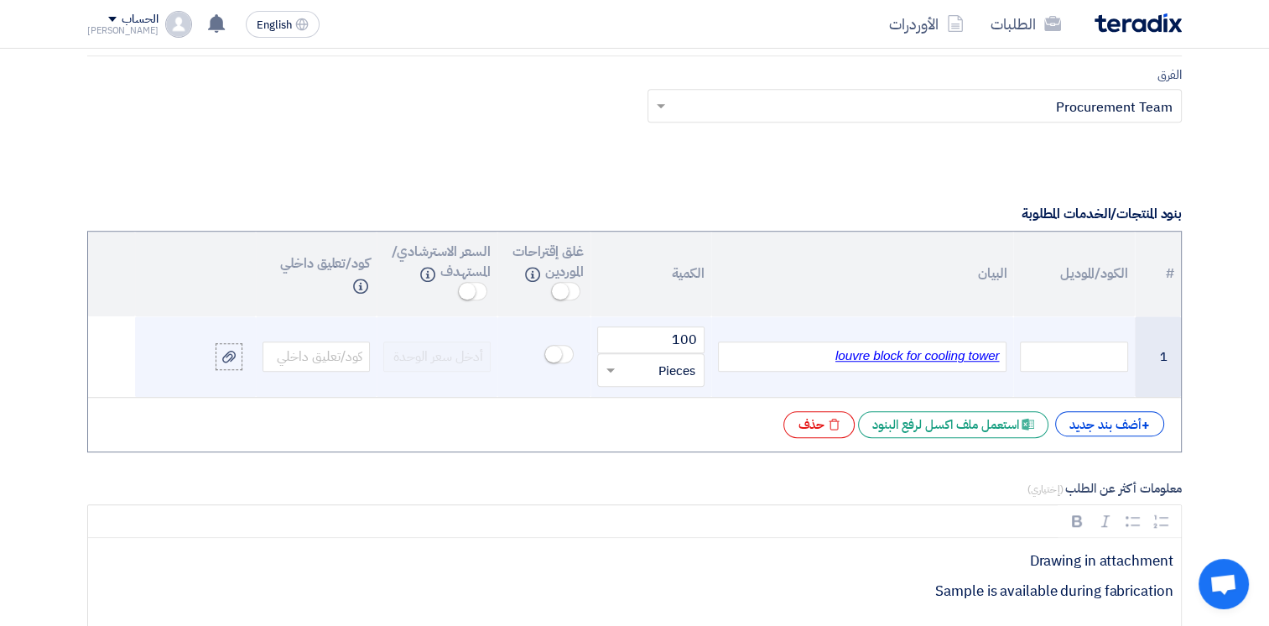
click at [996, 353] on u "louvre block for cooling tower" at bounding box center [917, 355] width 164 height 14
drag, startPoint x: 1002, startPoint y: 352, endPoint x: 818, endPoint y: 356, distance: 183.7
click at [818, 356] on div "louvre block for cooling tower" at bounding box center [862, 356] width 288 height 30
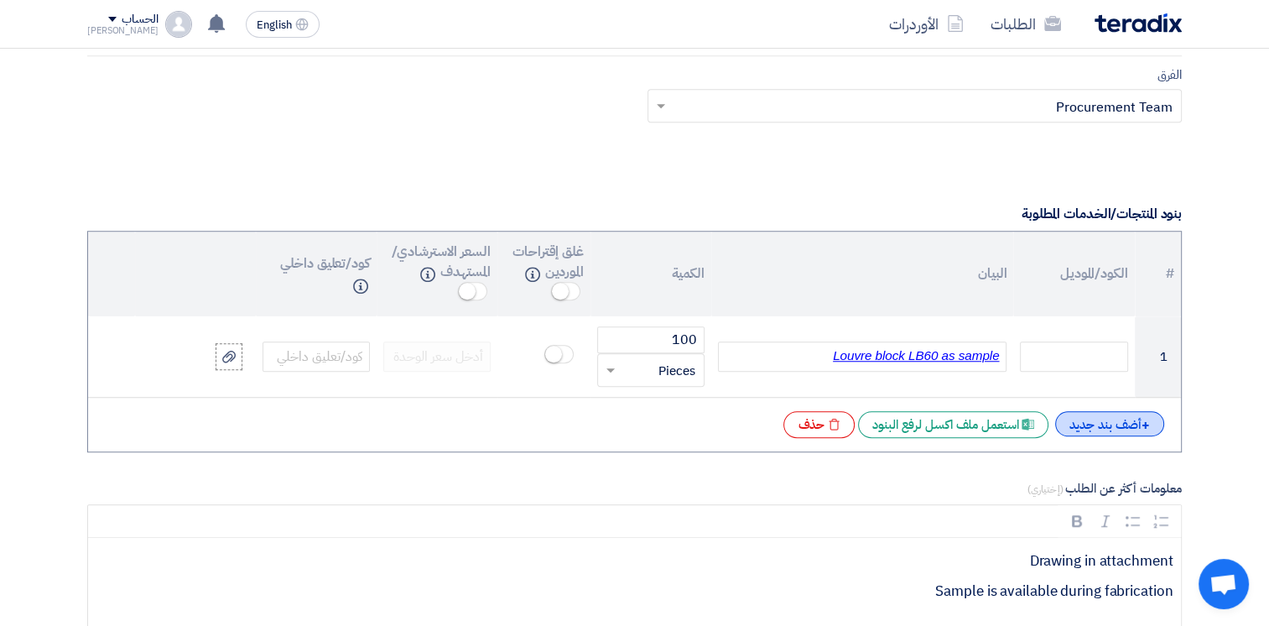
click at [1098, 421] on div "+ أضف بند جديد" at bounding box center [1109, 423] width 109 height 25
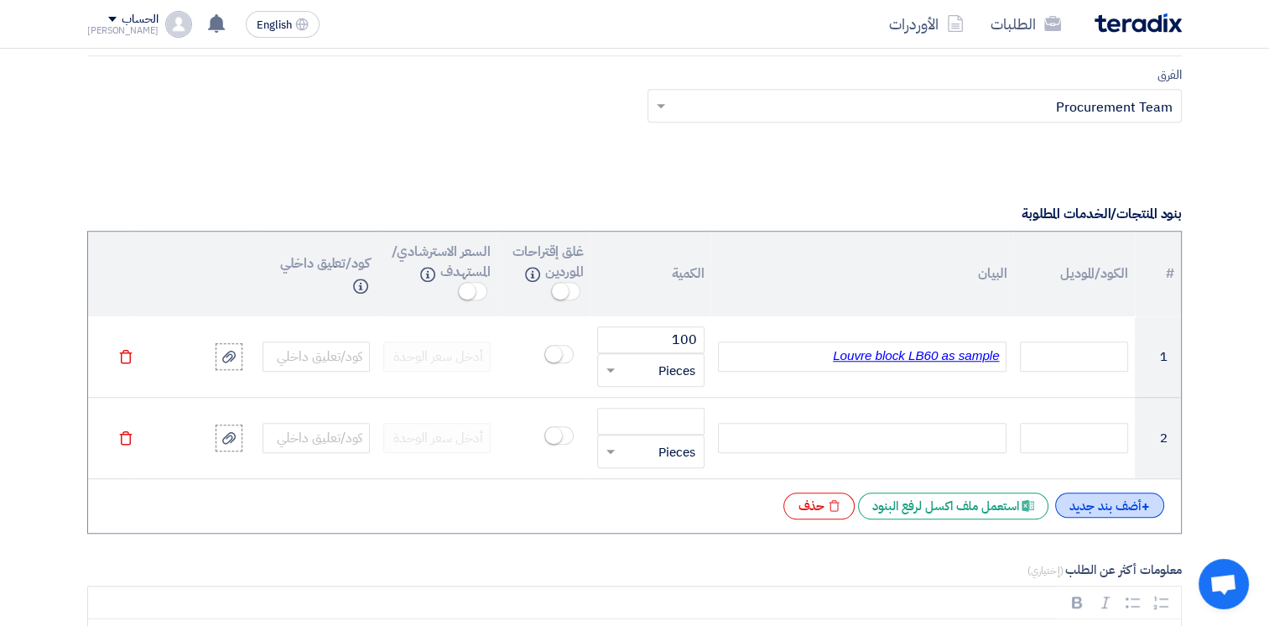
click at [1093, 507] on div "+ أضف بند جديد" at bounding box center [1109, 504] width 109 height 25
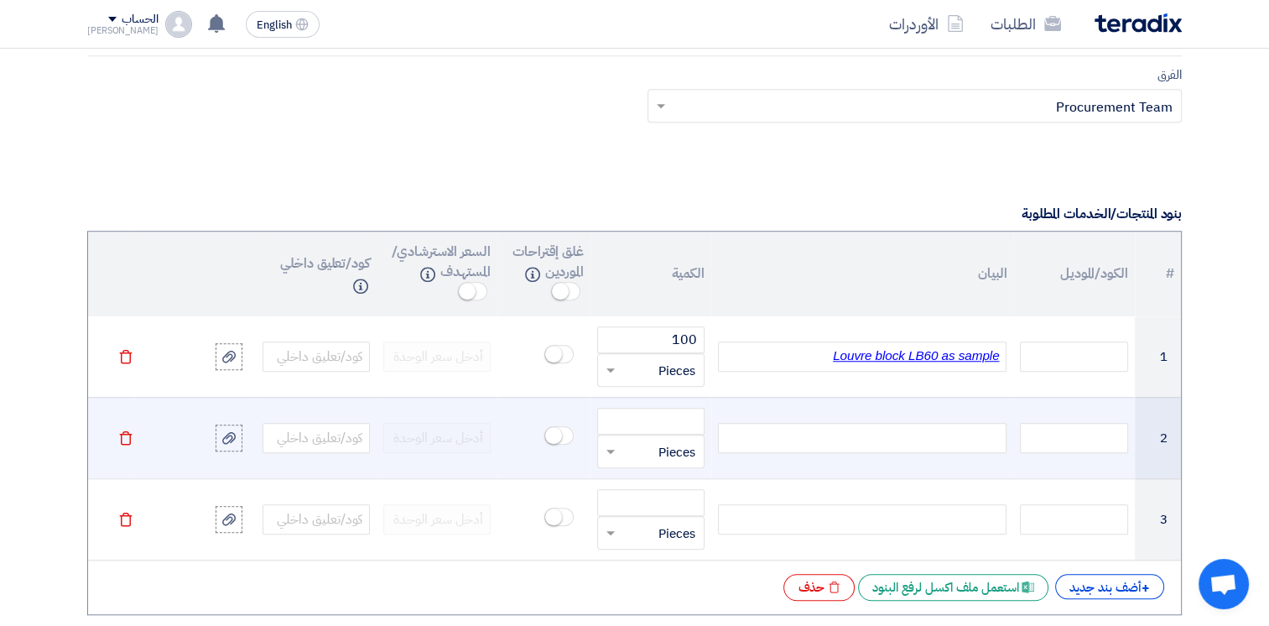
click at [919, 431] on div at bounding box center [862, 438] width 288 height 30
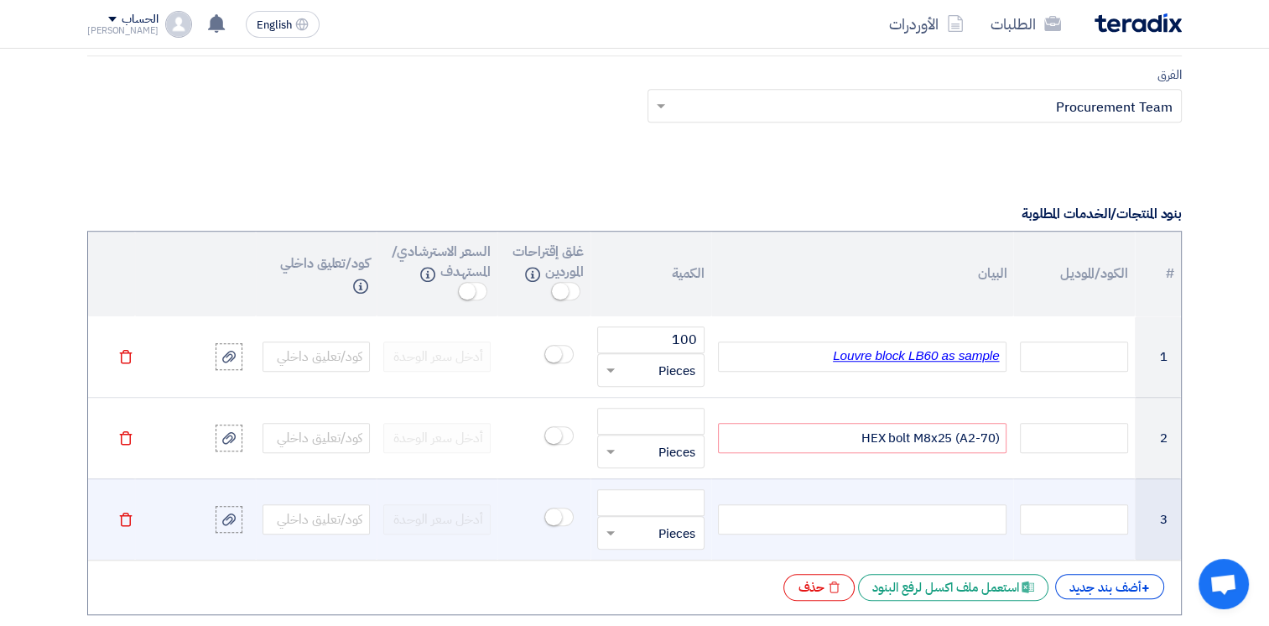
click at [902, 513] on div at bounding box center [862, 519] width 288 height 30
click at [679, 503] on input "number" at bounding box center [650, 502] width 107 height 27
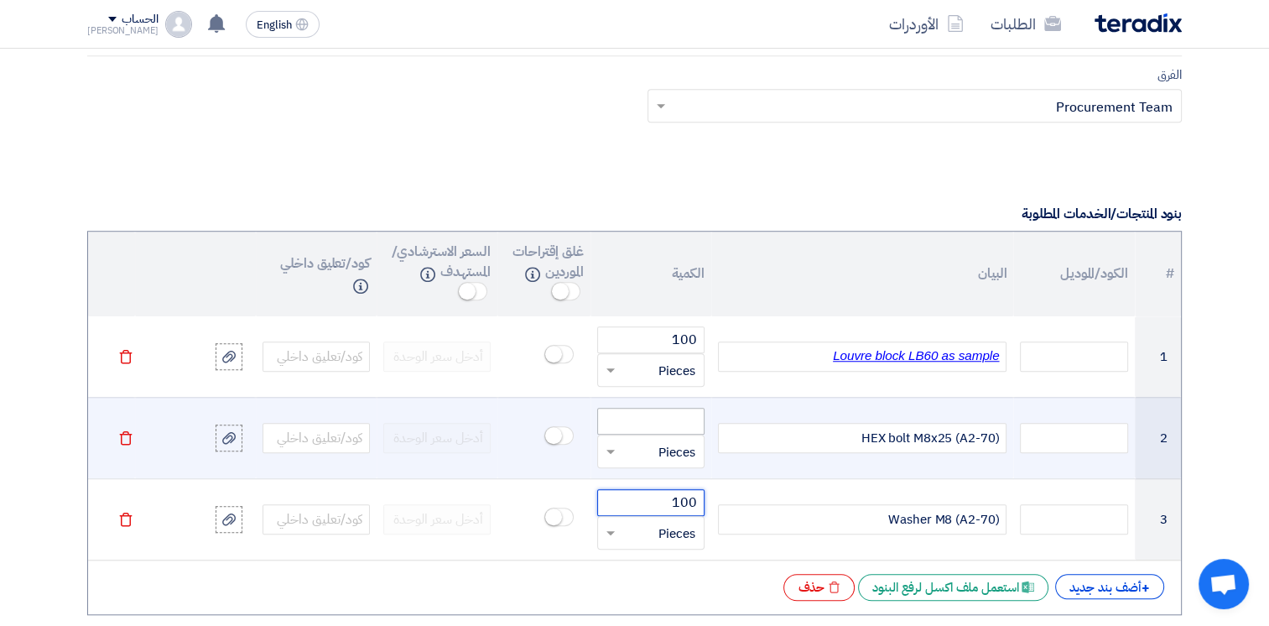
type input "100"
click at [673, 418] on input "number" at bounding box center [650, 421] width 107 height 27
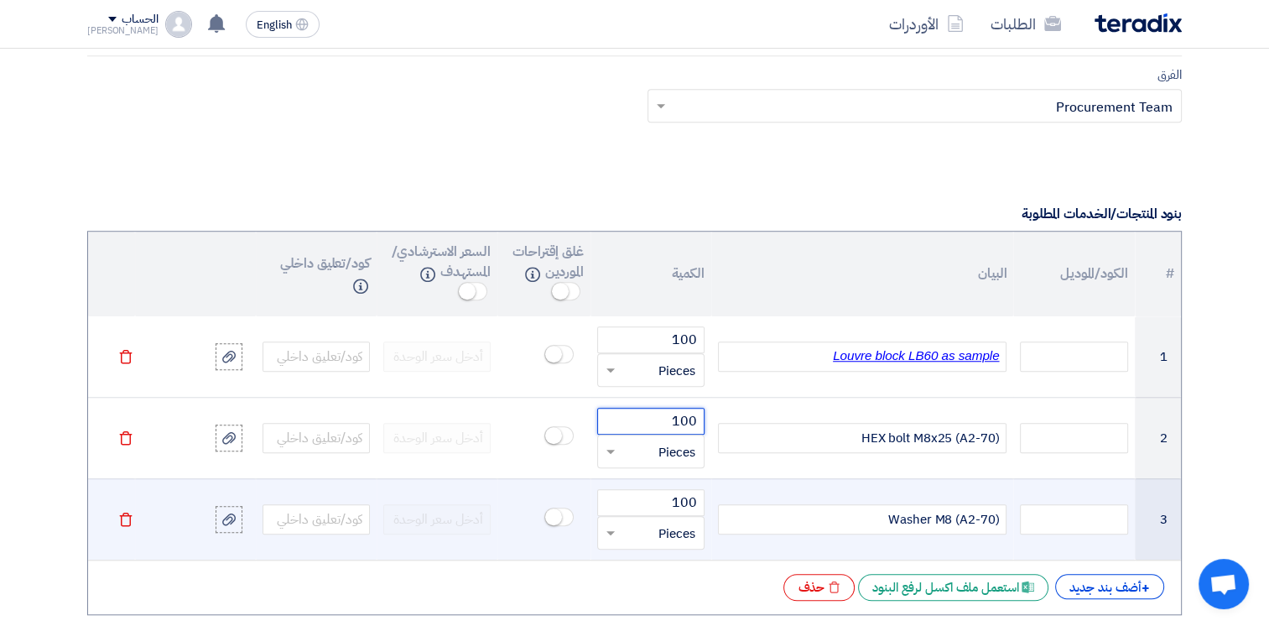
type input "100"
click at [803, 522] on div "Washer M8 (A2-70)" at bounding box center [862, 519] width 288 height 30
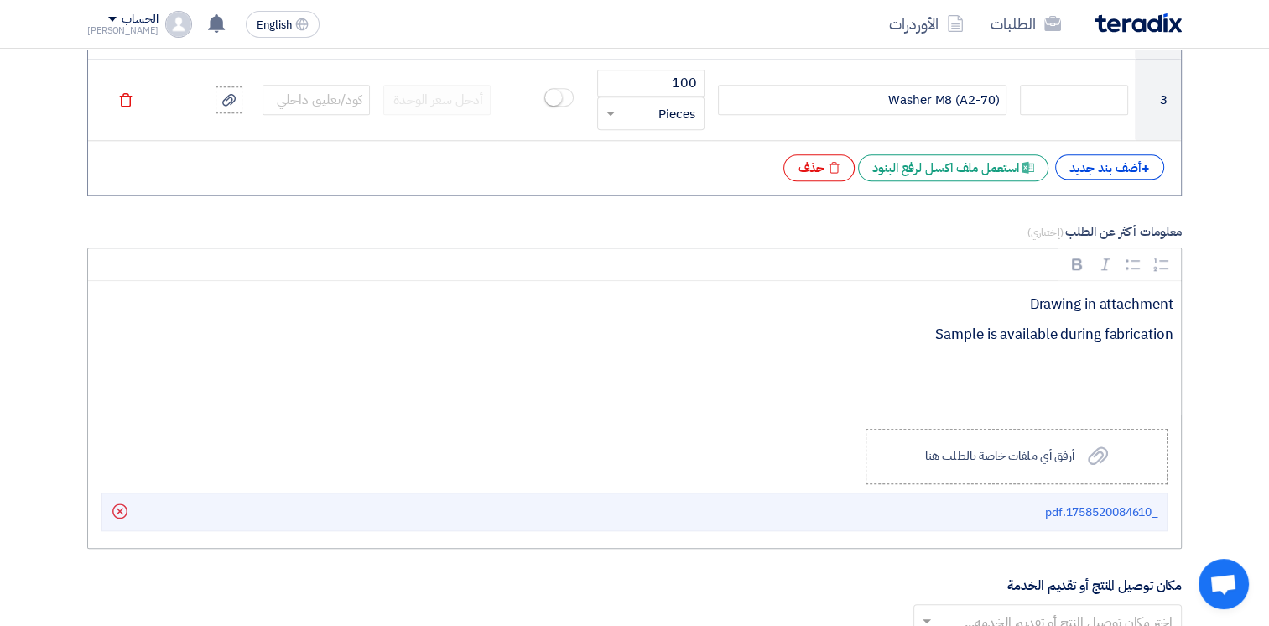
click at [1064, 355] on p "Rich Text Editor, main" at bounding box center [640, 364] width 1064 height 22
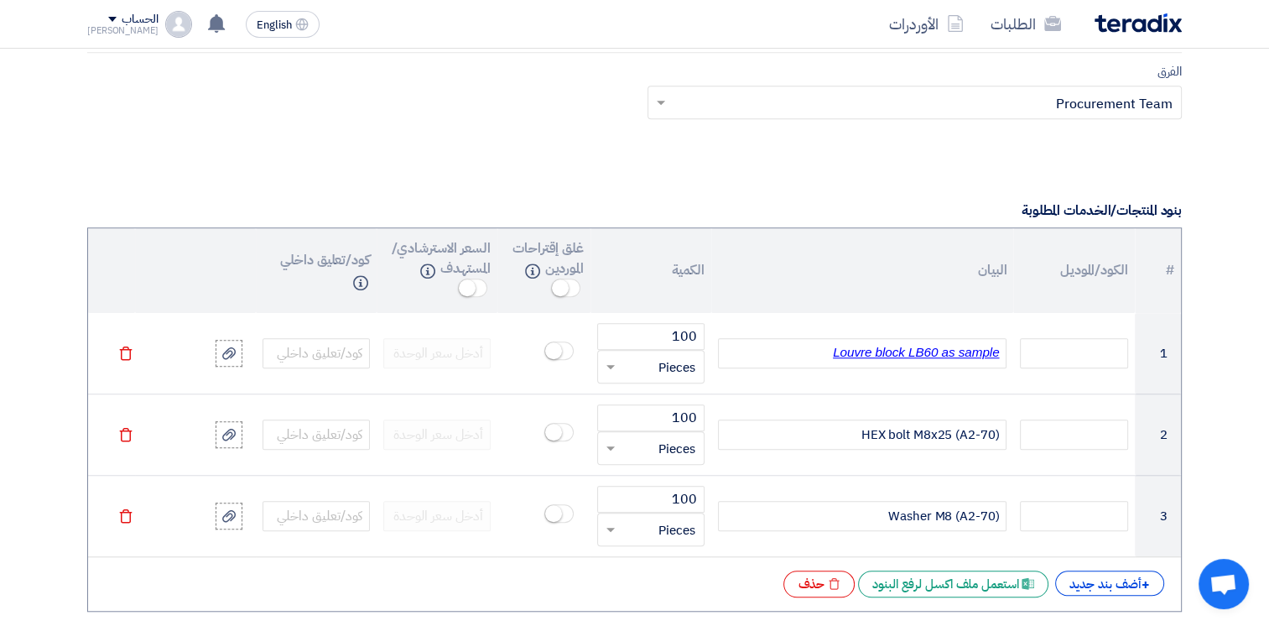
scroll to position [1258, 0]
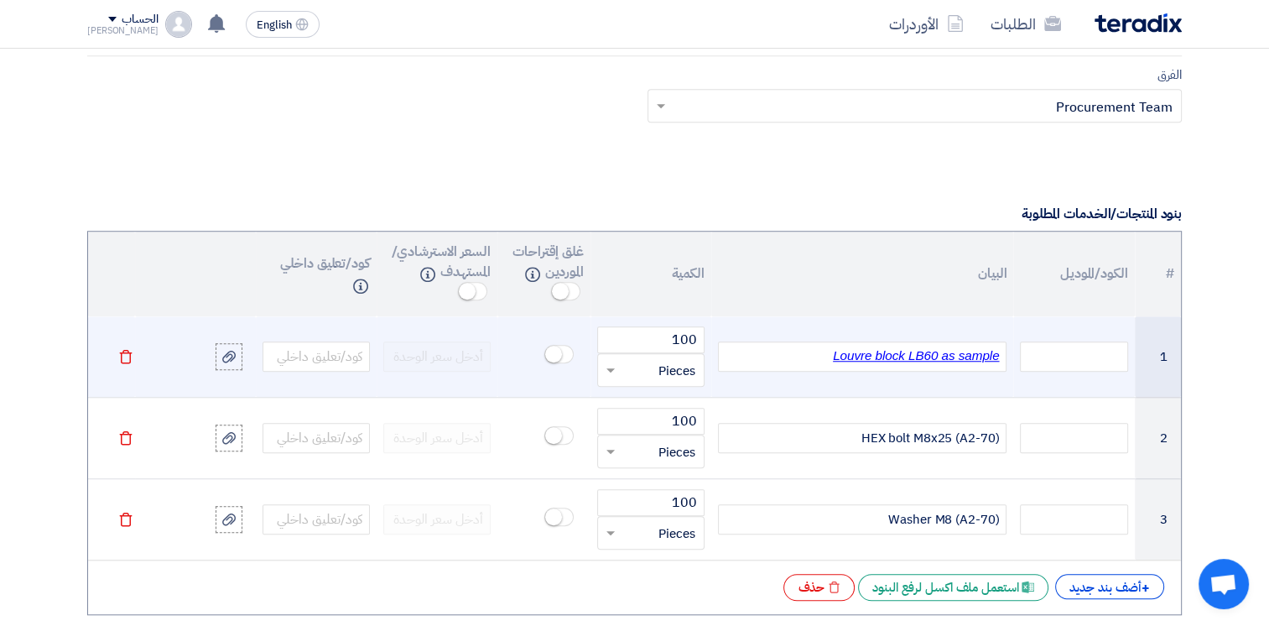
click at [1000, 355] on div "Louvre block LB60 as sample" at bounding box center [862, 356] width 288 height 30
click at [823, 348] on div "Louvre block LB60 as sample" at bounding box center [862, 356] width 288 height 30
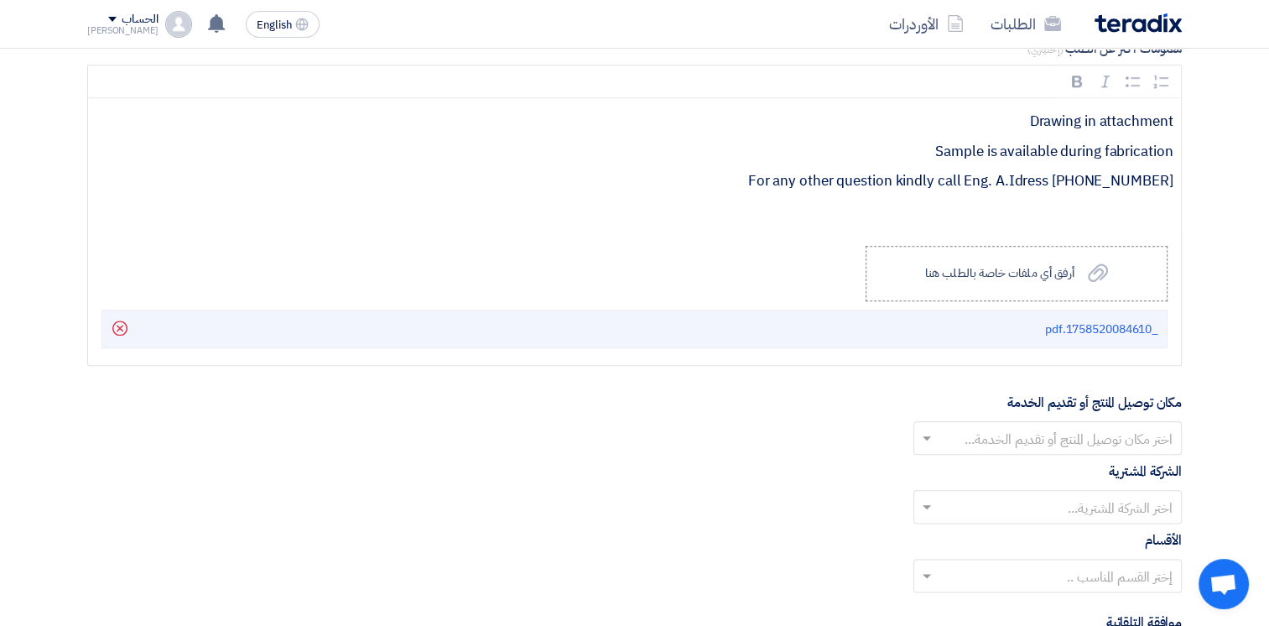
scroll to position [1929, 0]
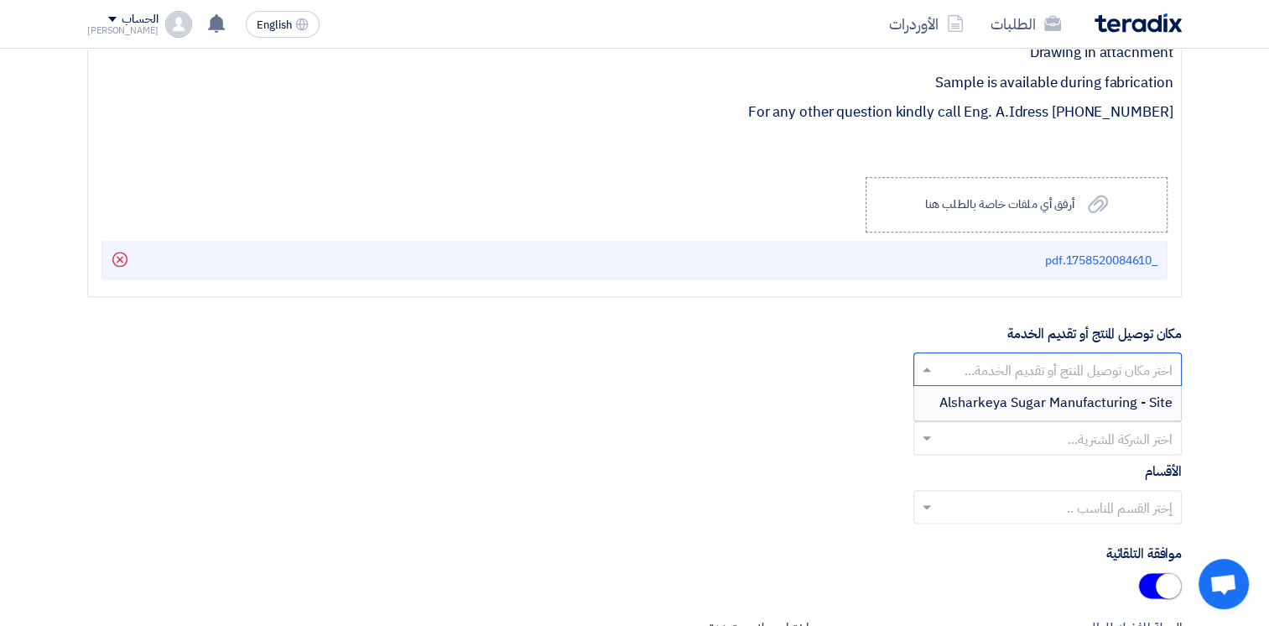
click at [1060, 359] on input "text" at bounding box center [1056, 370] width 235 height 28
click at [1068, 397] on span "Alsharkeya Sugar Manufacturing - Site" at bounding box center [1055, 402] width 233 height 20
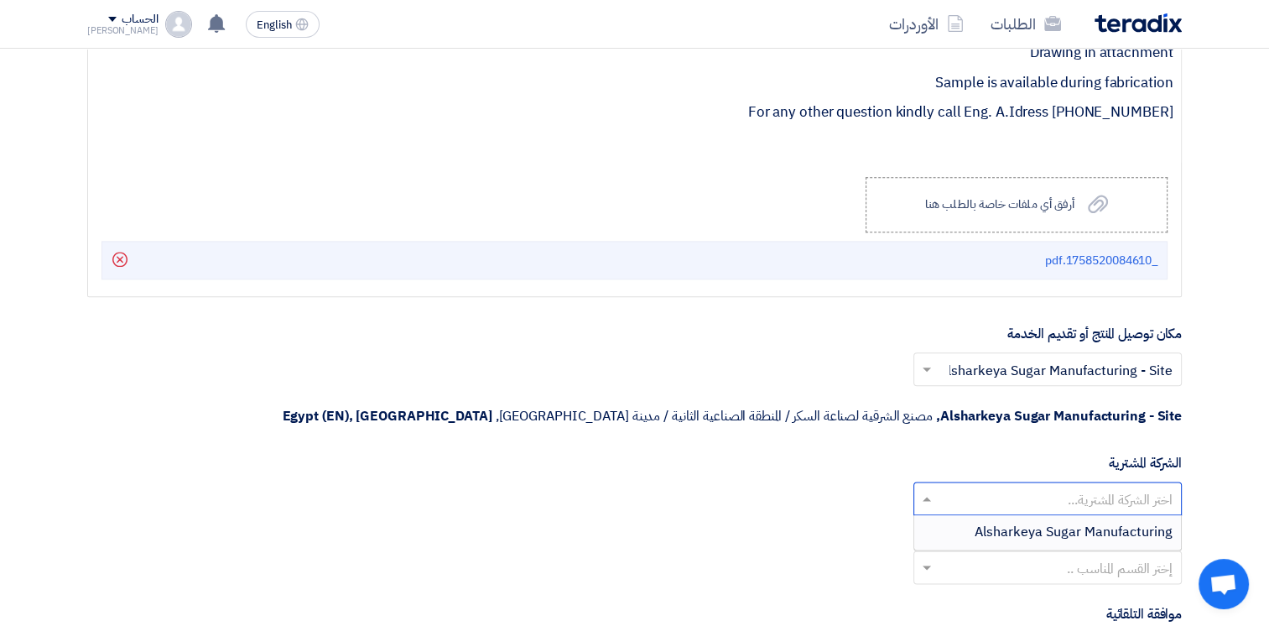
click at [1083, 486] on input "text" at bounding box center [1056, 500] width 235 height 28
click at [1093, 522] on span "Alsharkeya Sugar Manufacturing" at bounding box center [1073, 532] width 198 height 20
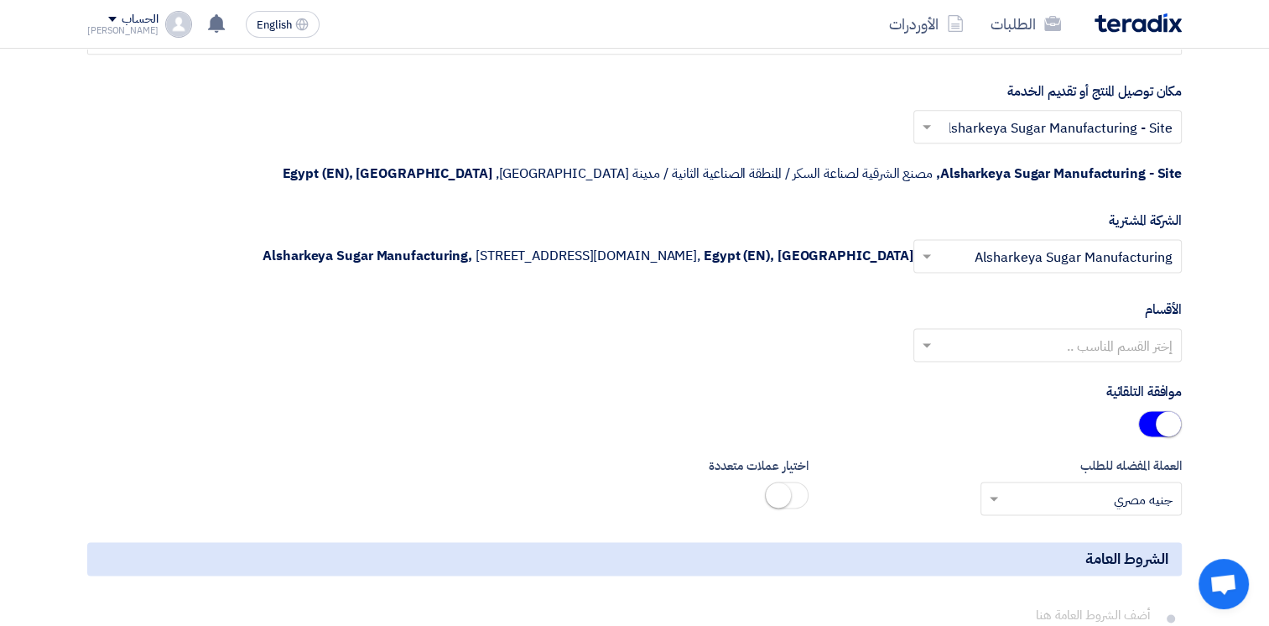
scroll to position [2180, 0]
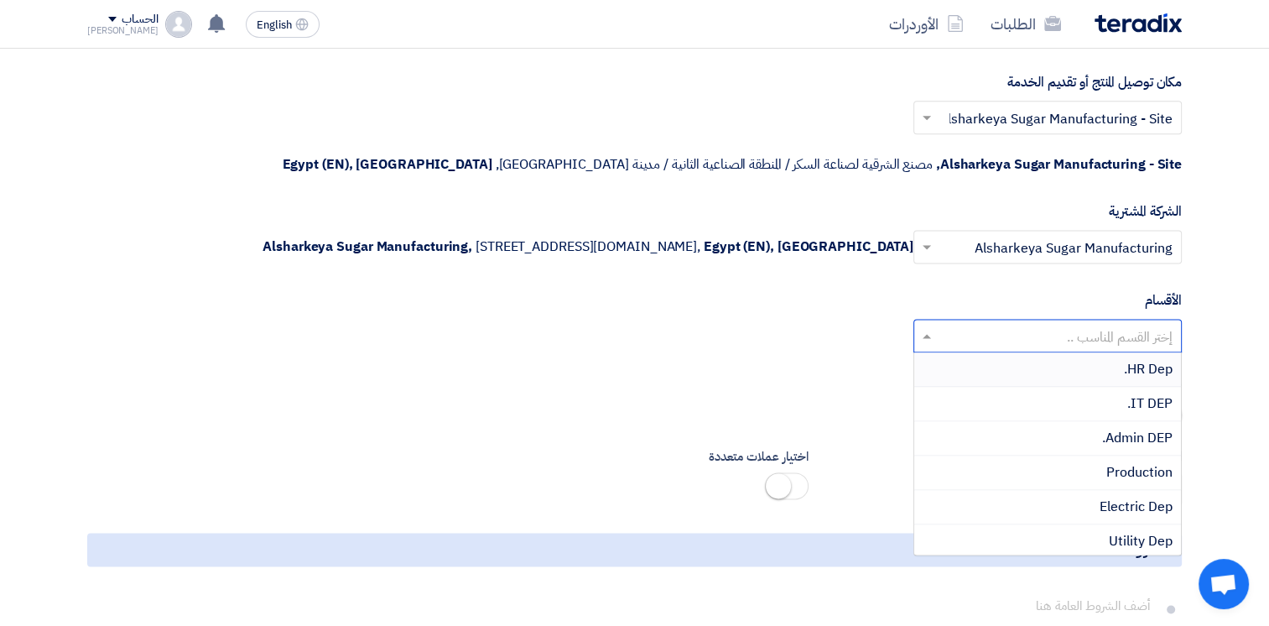
click at [1073, 340] on input "text" at bounding box center [1056, 337] width 235 height 28
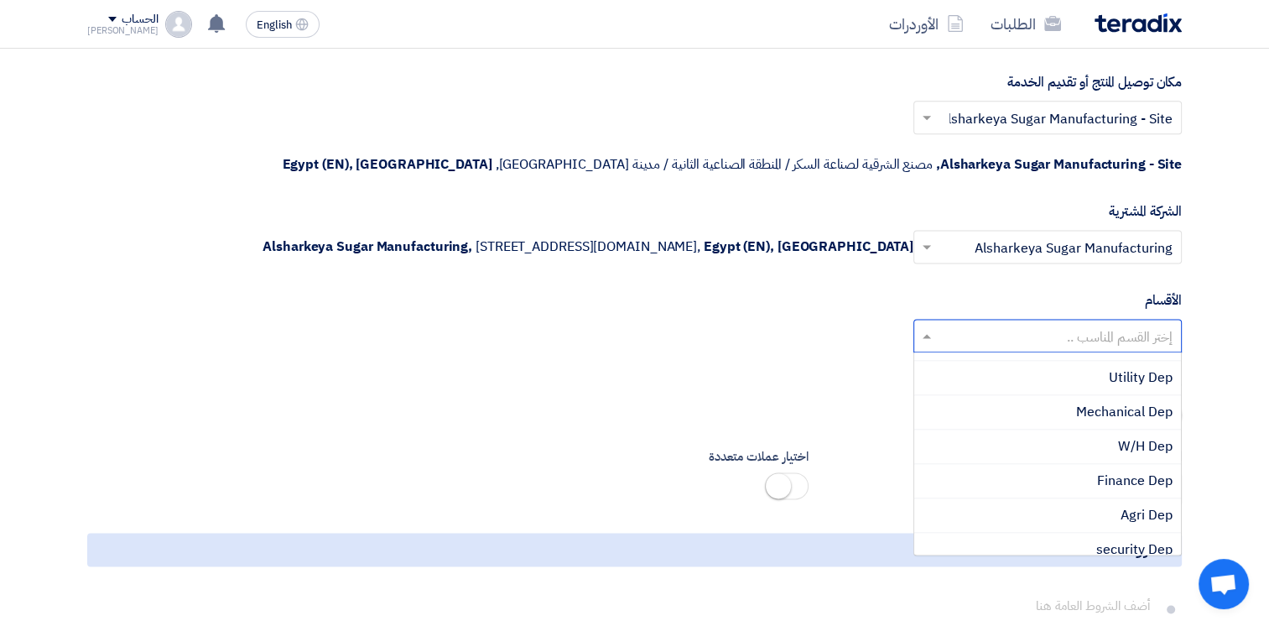
scroll to position [168, 0]
click at [1110, 406] on span "Mechanical Dep" at bounding box center [1124, 407] width 96 height 20
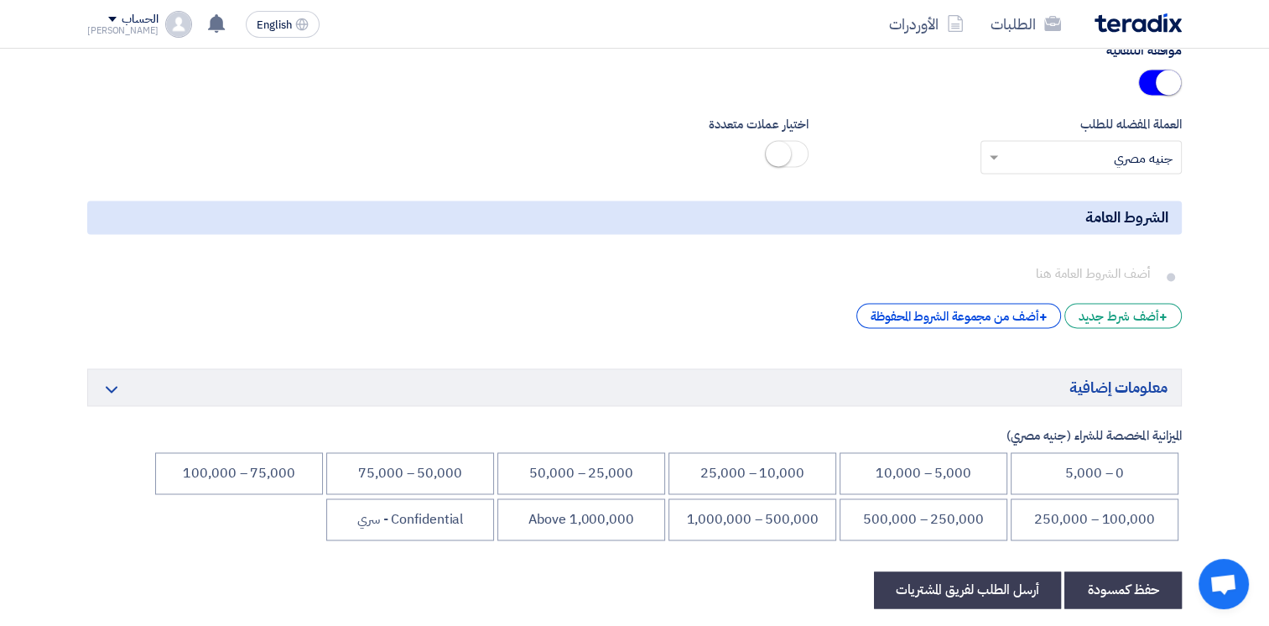
scroll to position [2516, 0]
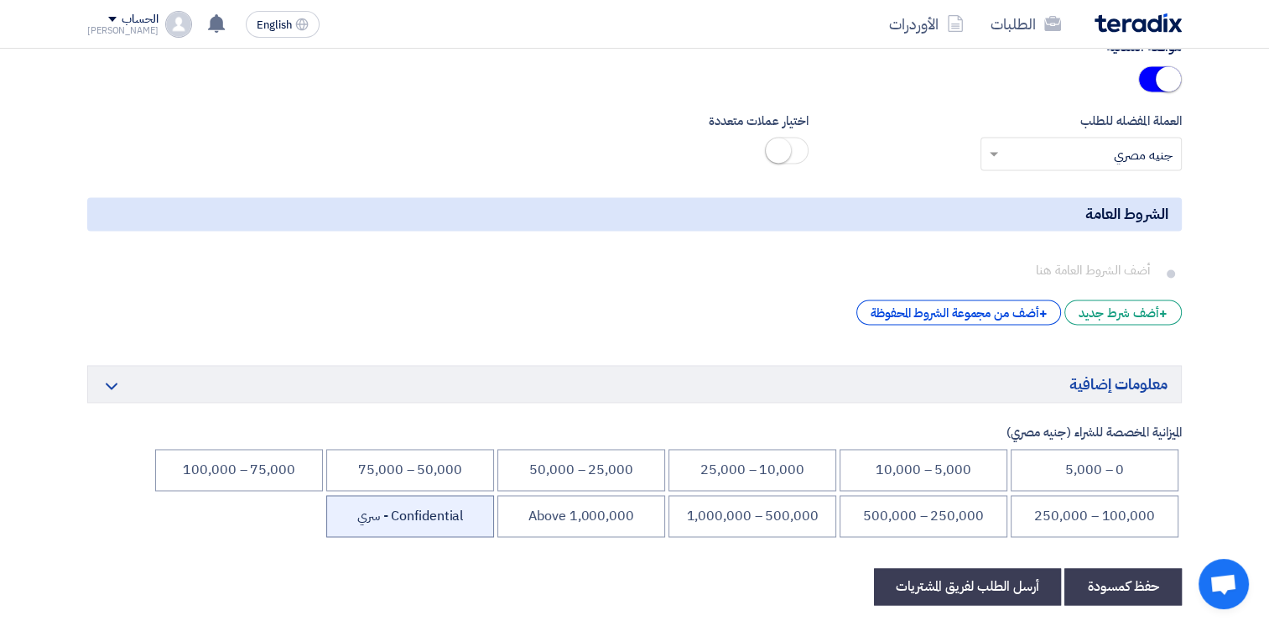
click at [405, 508] on li "Confidential - سري" at bounding box center [410, 516] width 168 height 42
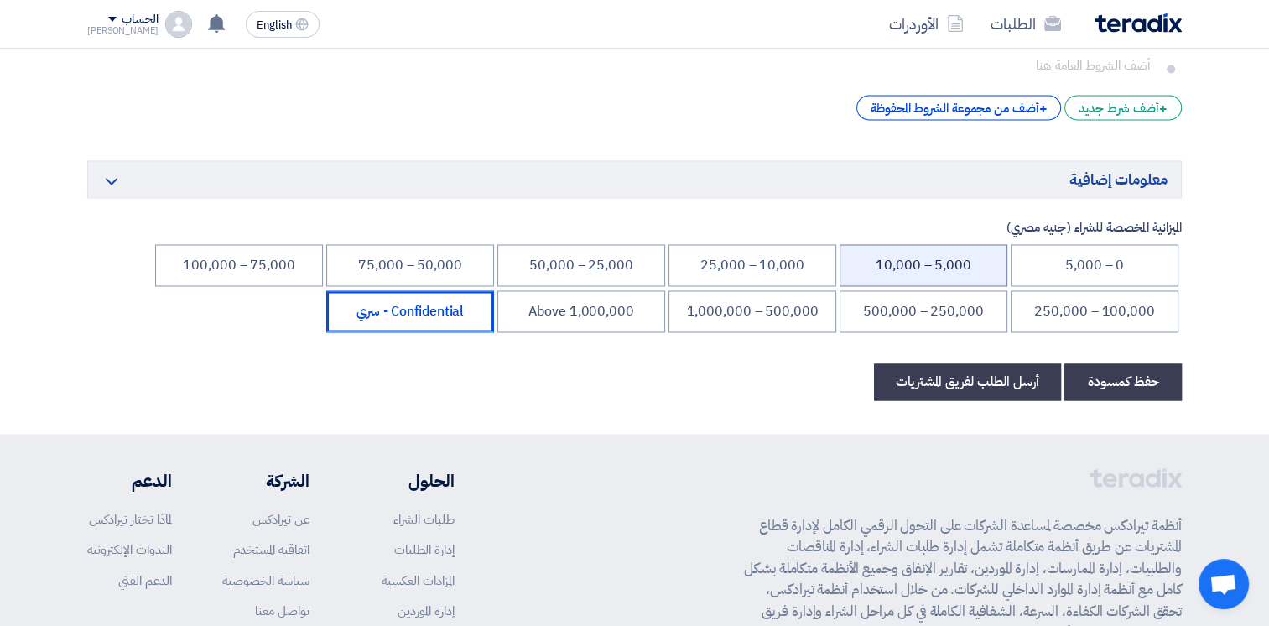
scroll to position [2767, 0]
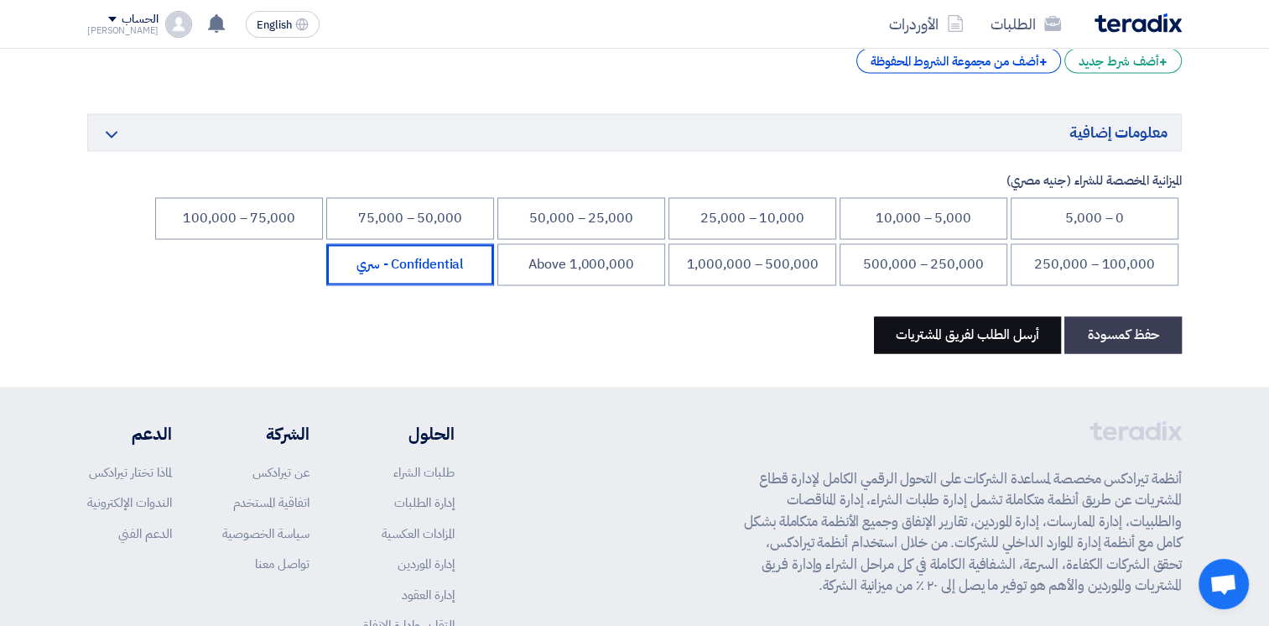
click at [966, 337] on button "أرسل الطلب لفريق المشتريات" at bounding box center [967, 334] width 187 height 37
